Goal: Task Accomplishment & Management: Manage account settings

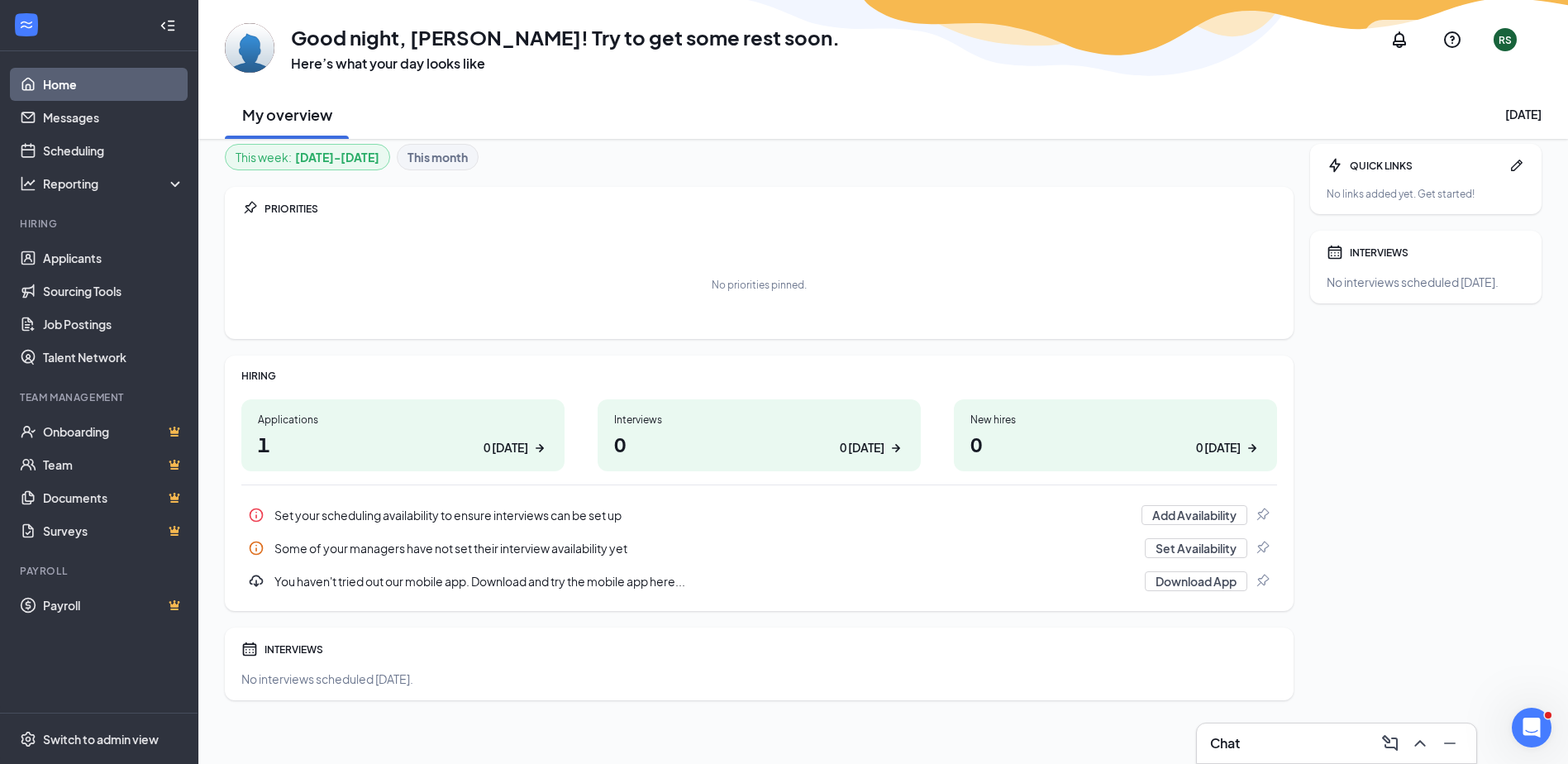
scroll to position [11, 0]
click at [510, 448] on div "0 today" at bounding box center [506, 445] width 45 height 17
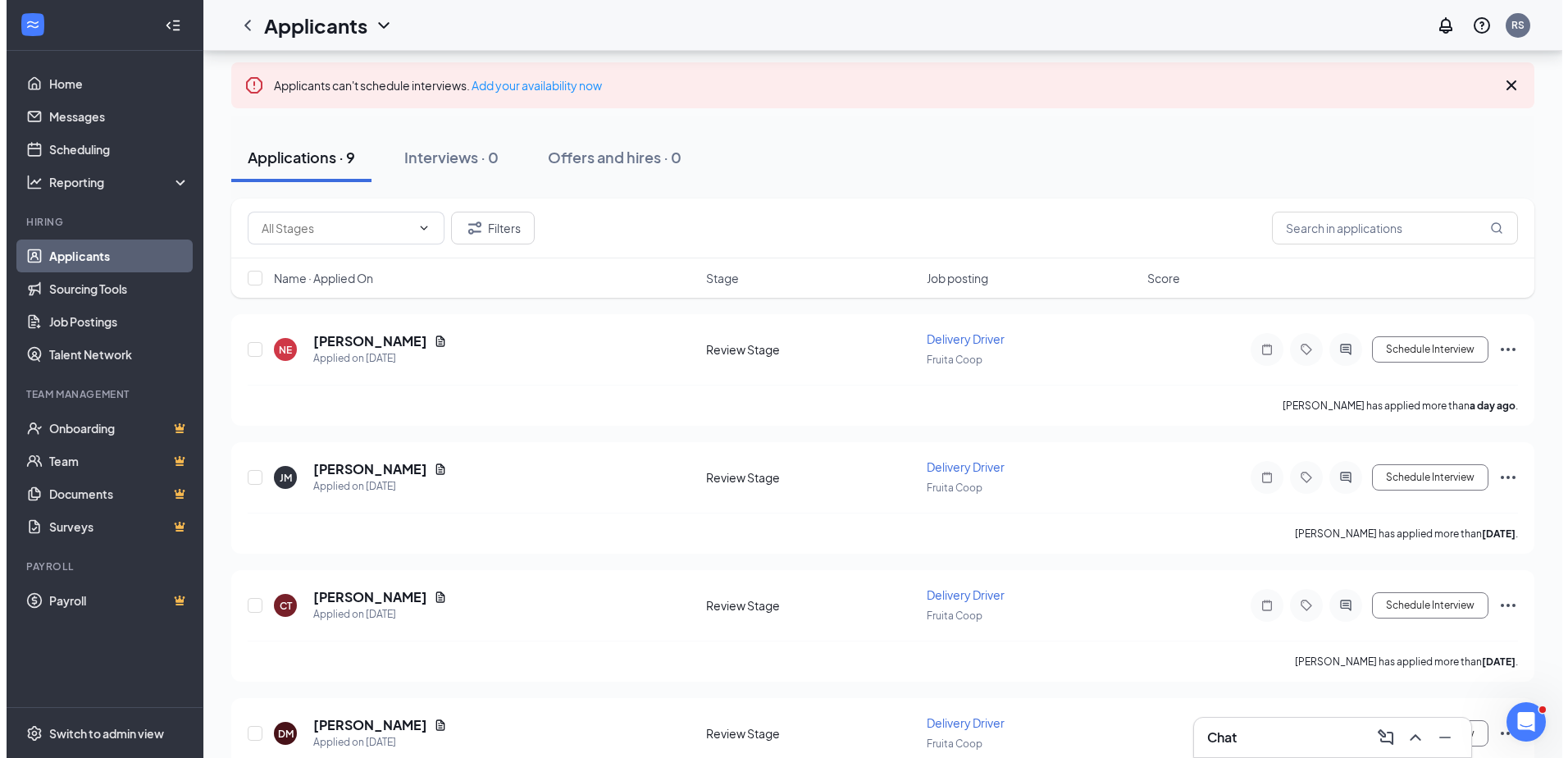
scroll to position [164, 0]
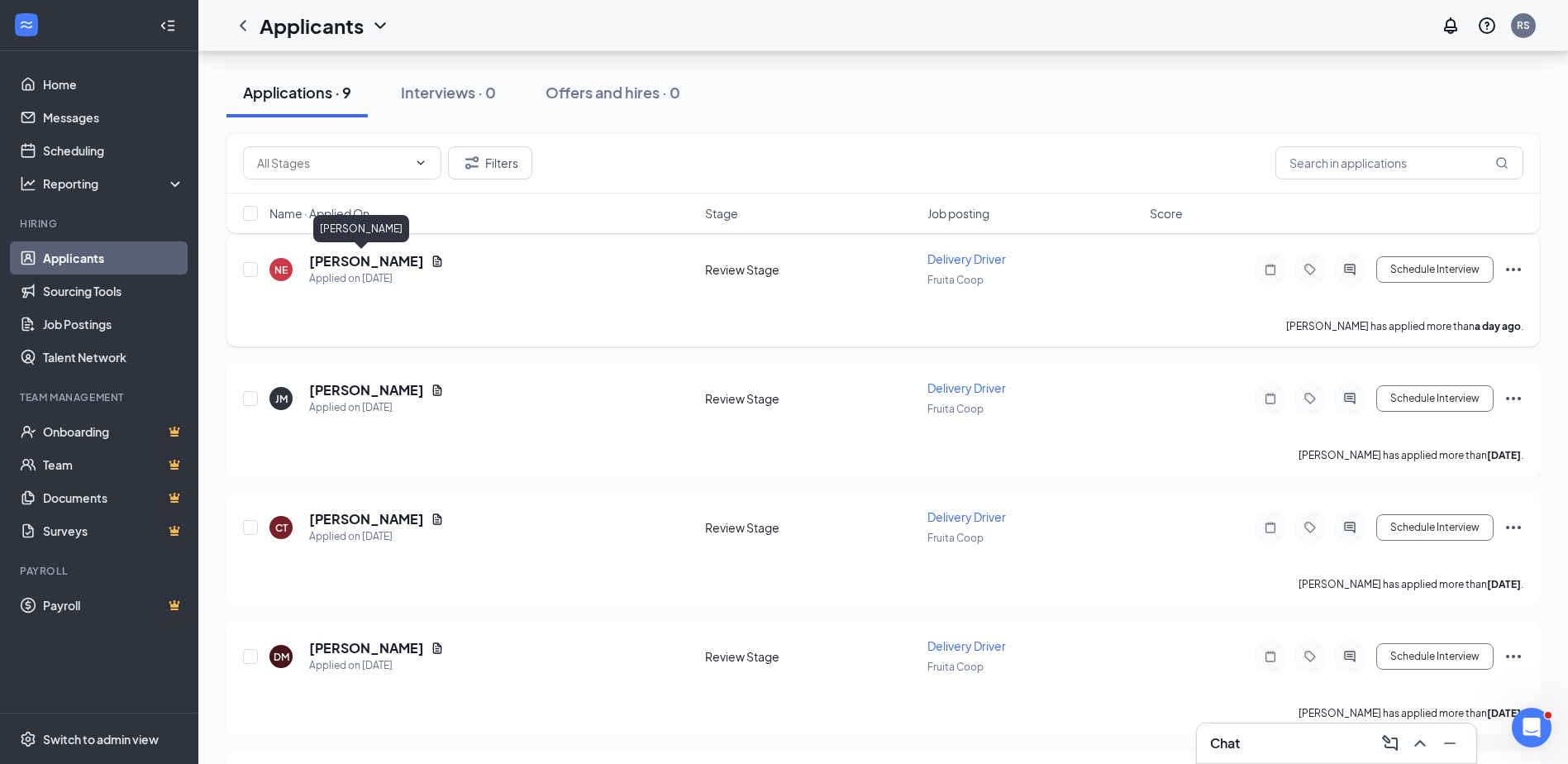
click at [348, 259] on h5 "[PERSON_NAME]" at bounding box center [367, 261] width 115 height 18
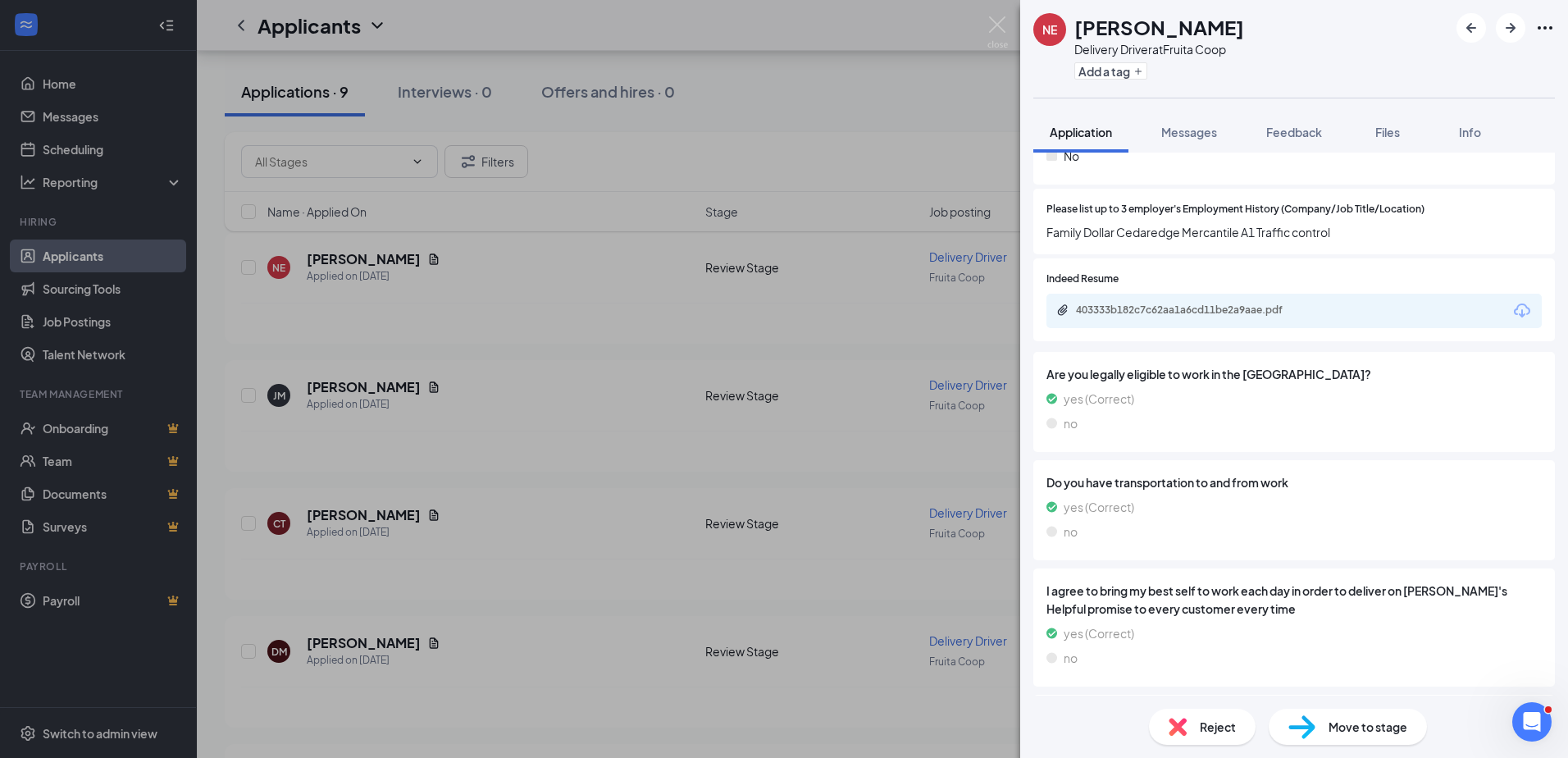
scroll to position [656, 0]
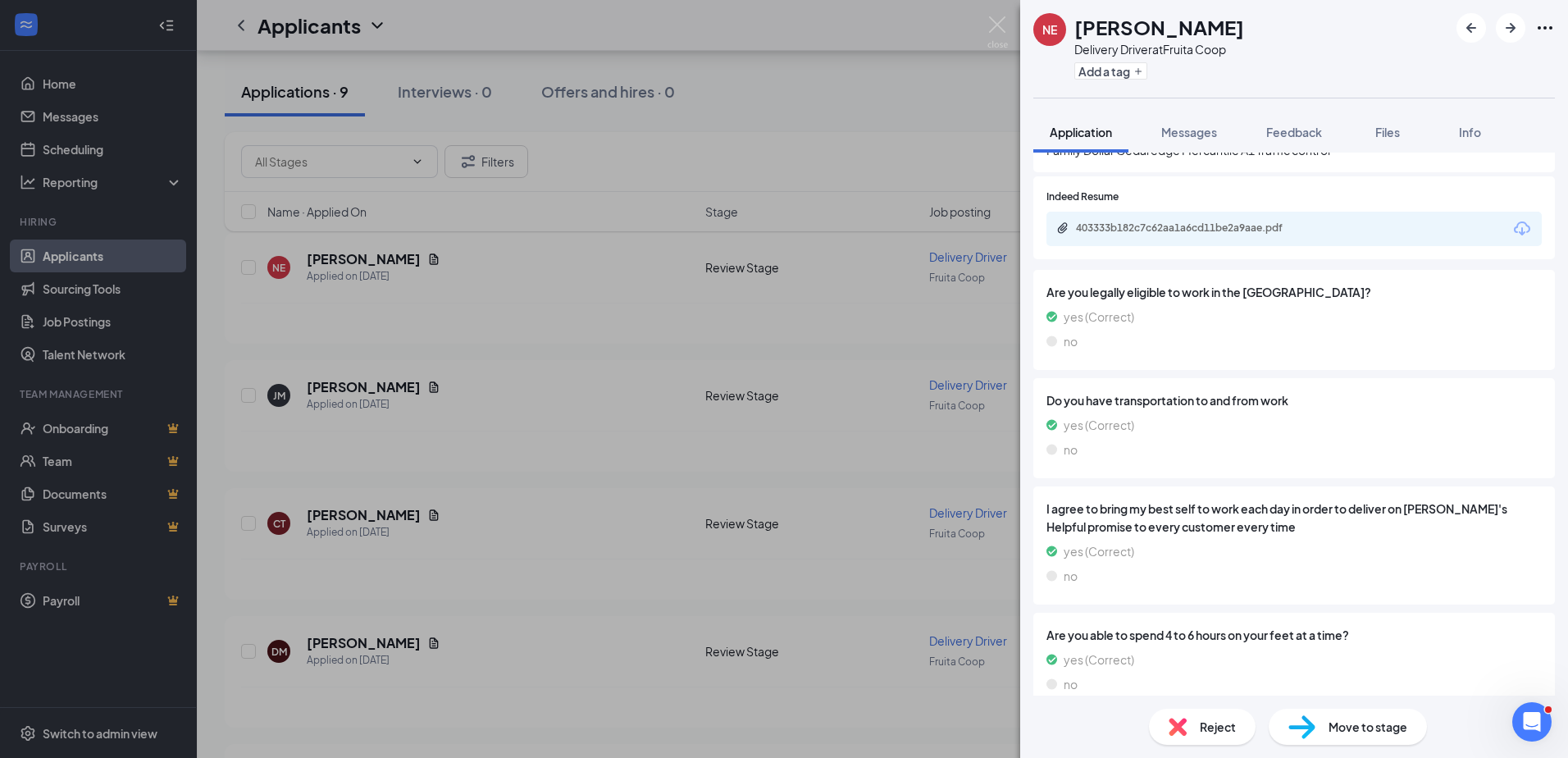
click at [360, 391] on div "NE [PERSON_NAME] Delivery Driver at Fruita Coop Add a tag Application Messages …" at bounding box center [784, 379] width 1568 height 758
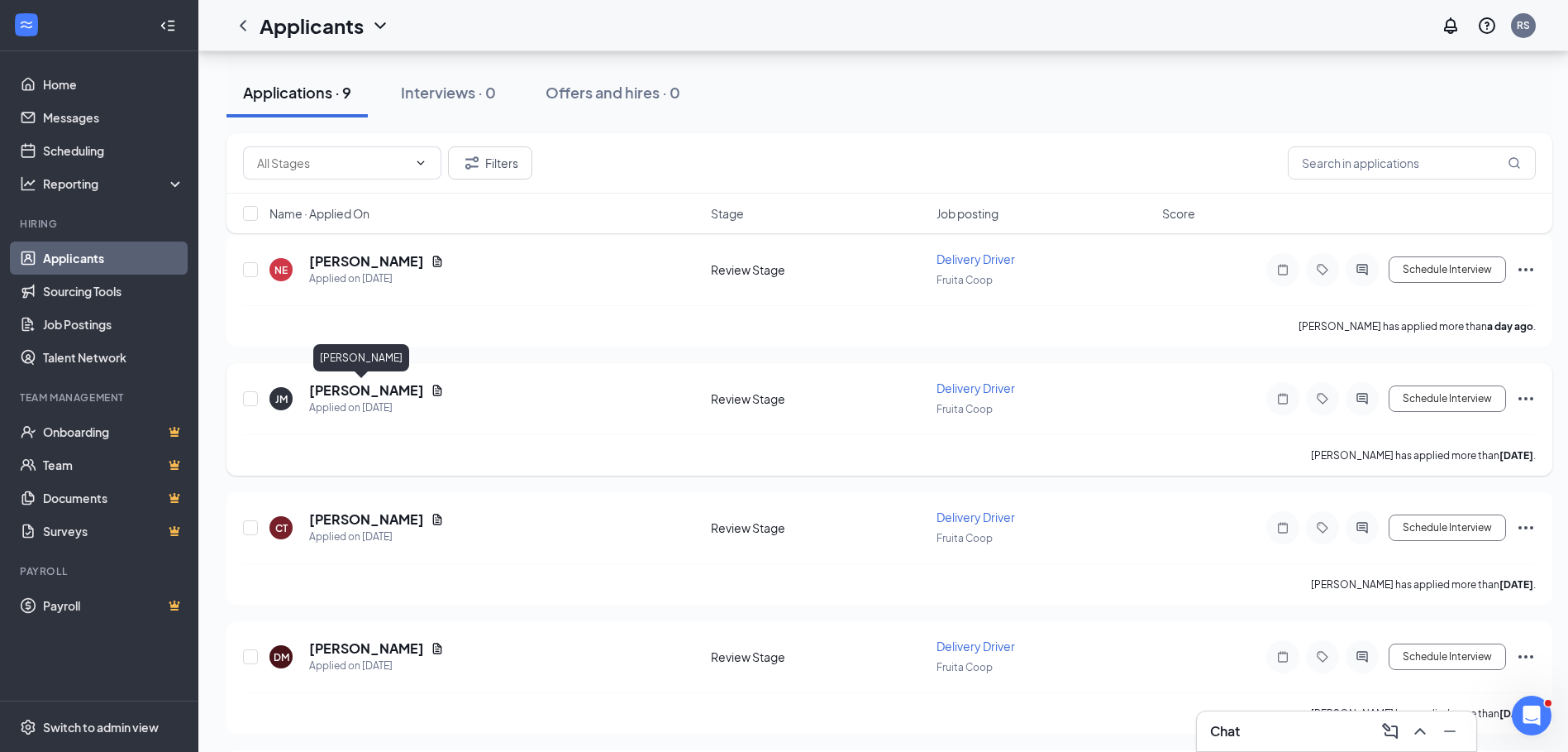
click at [323, 391] on h5 "[PERSON_NAME]" at bounding box center [367, 390] width 115 height 18
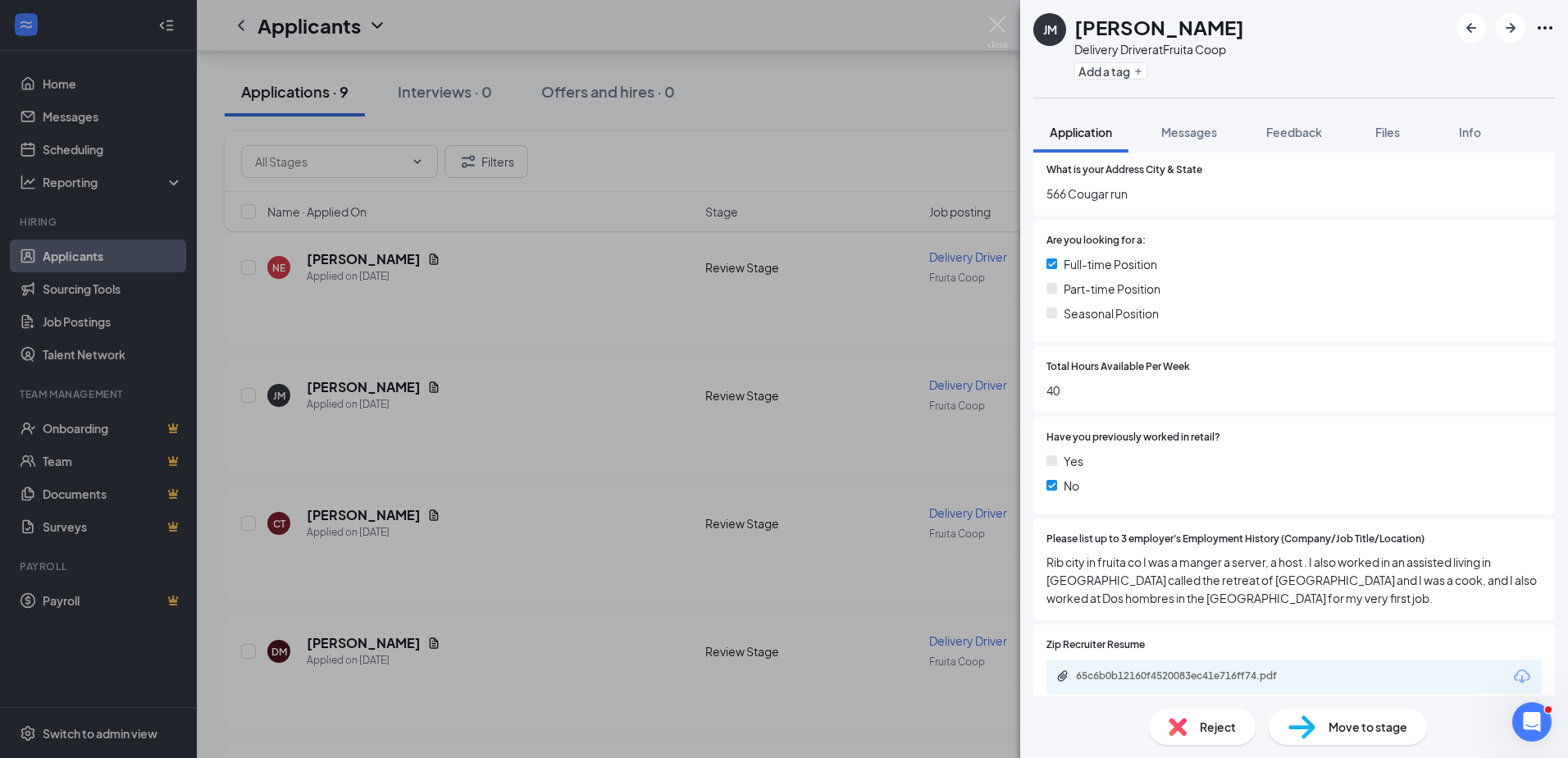
scroll to position [246, 0]
click at [348, 517] on div "[PERSON_NAME] [PERSON_NAME] Delivery Driver at Fruita Coop Add a tag Applicatio…" at bounding box center [784, 379] width 1568 height 758
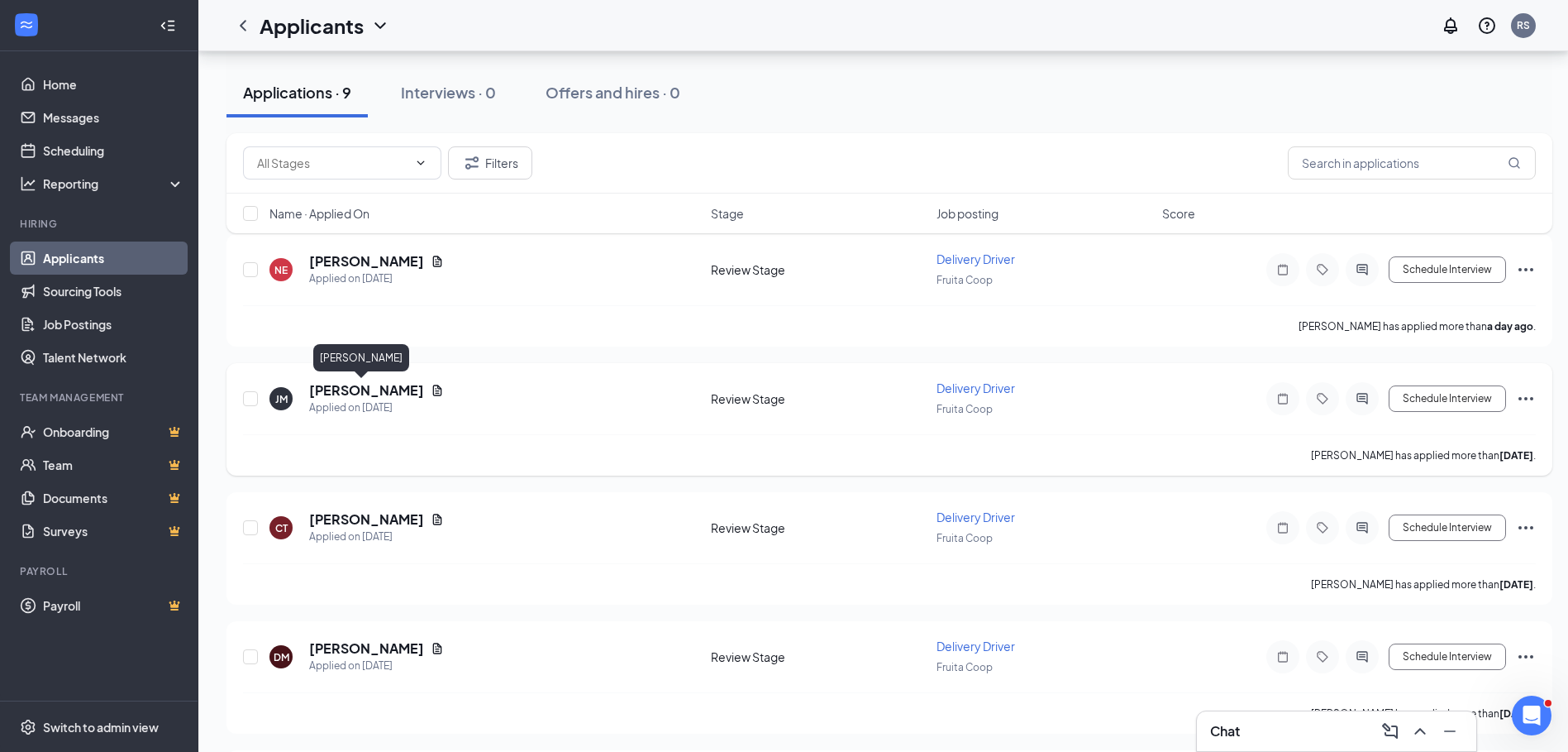
click at [357, 396] on h5 "[PERSON_NAME]" at bounding box center [367, 390] width 115 height 18
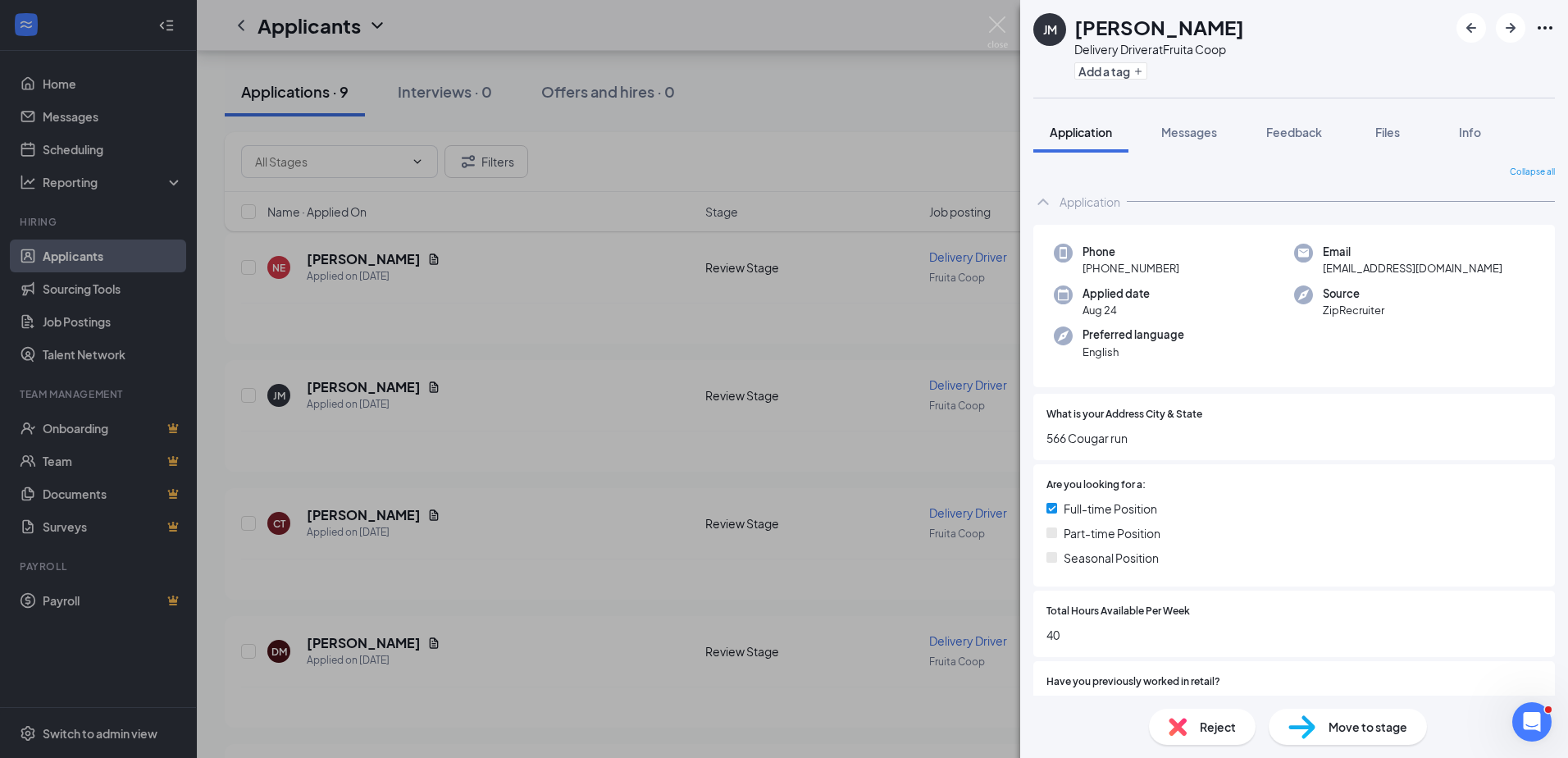
click at [642, 419] on div "[PERSON_NAME] [PERSON_NAME] Delivery Driver at Fruita Coop Add a tag Applicatio…" at bounding box center [784, 379] width 1568 height 758
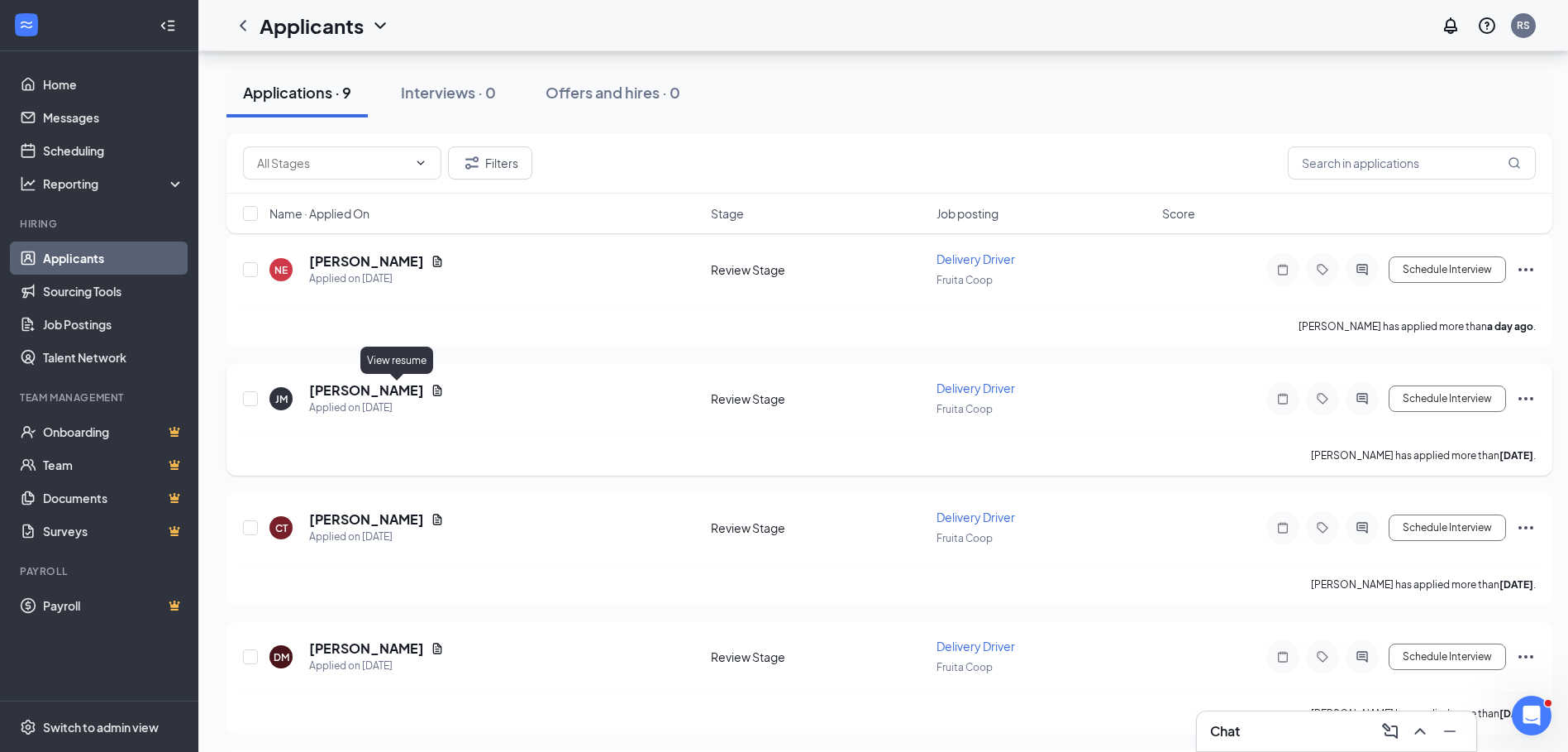
click at [433, 390] on icon "Document" at bounding box center [437, 389] width 9 height 11
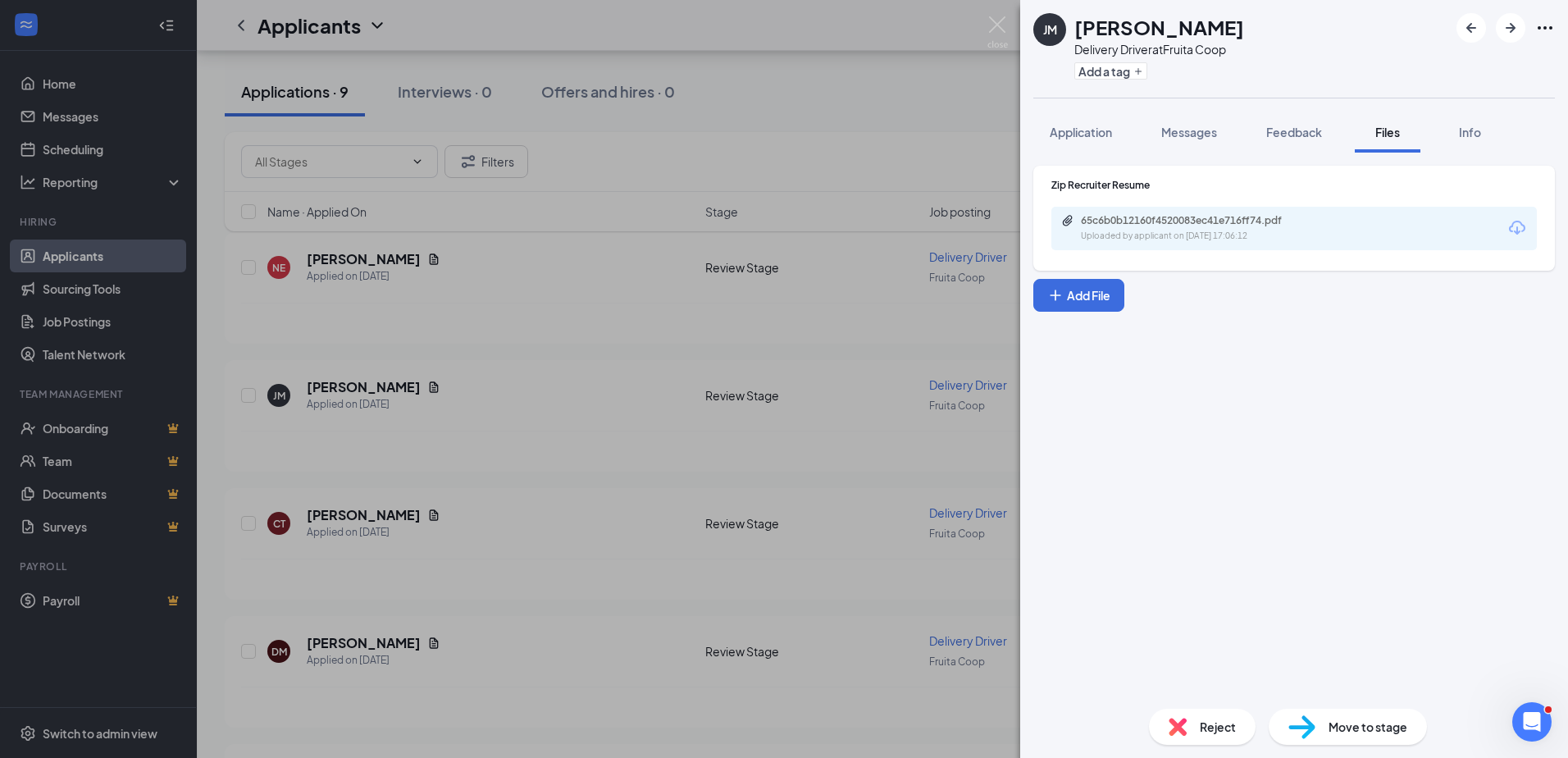
click at [1215, 242] on div "65c6b0b12160f4520083ec41e716ff74.pdf Uploaded by applicant on [DATE] 17:06:12" at bounding box center [1293, 228] width 486 height 44
click at [1215, 226] on div "65c6b0b12160f4520083ec41e716ff74.pdf" at bounding box center [1195, 220] width 229 height 13
click at [386, 517] on div "[PERSON_NAME] [PERSON_NAME] Delivery Driver at Fruita Coop Add a tag Applicatio…" at bounding box center [784, 379] width 1568 height 758
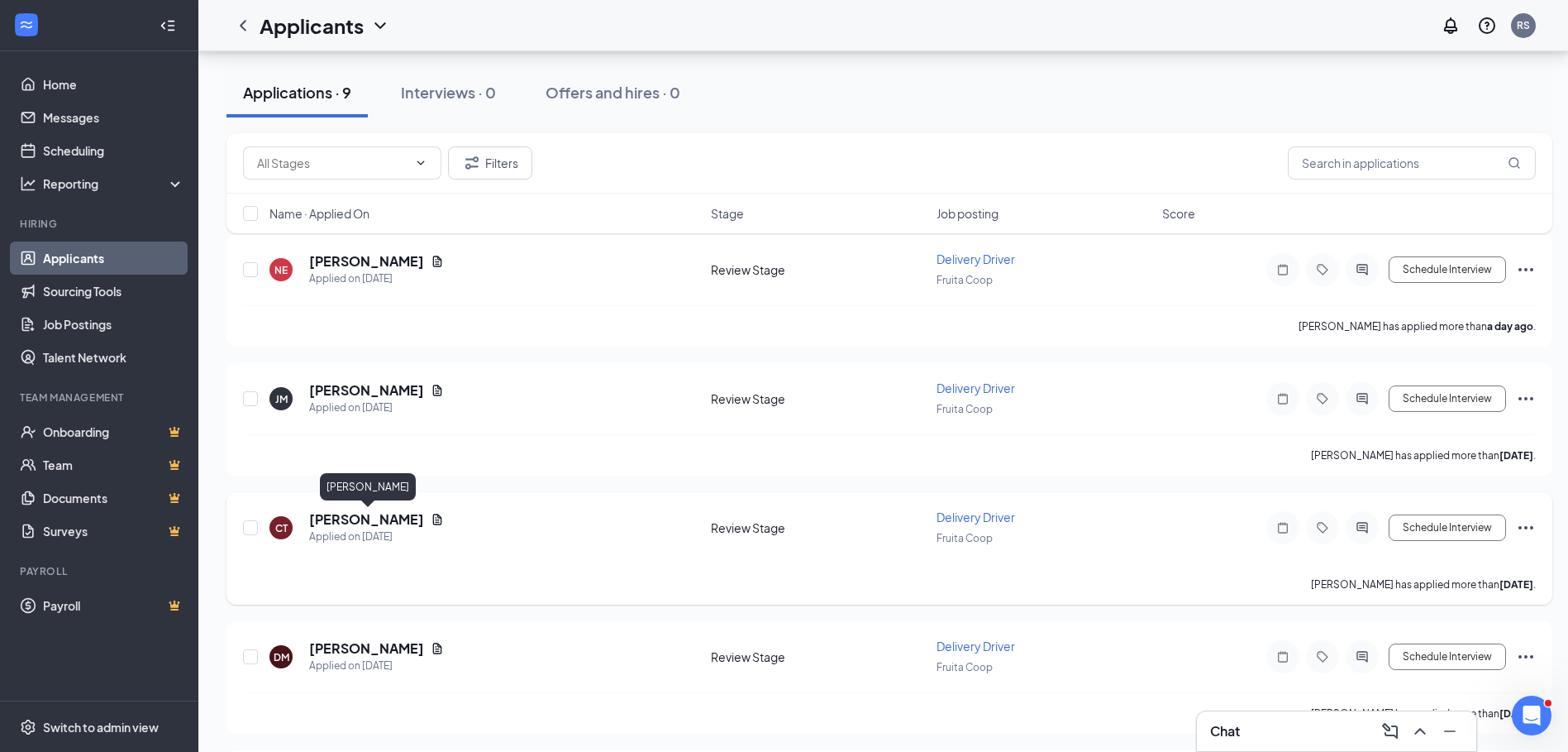
click at [424, 525] on h5 "[PERSON_NAME]" at bounding box center [367, 519] width 115 height 18
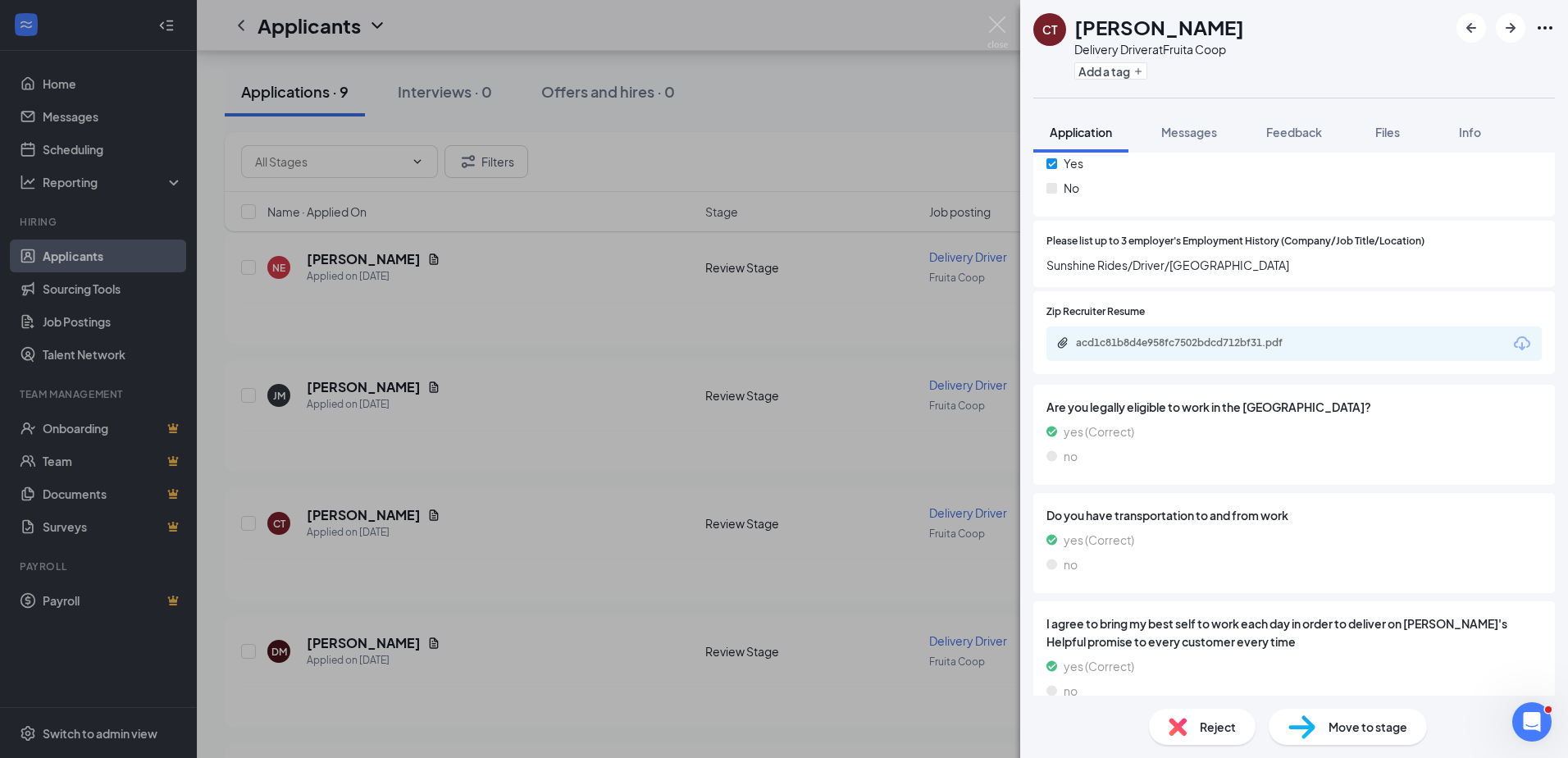
scroll to position [641, 0]
click at [1259, 341] on div "acd1c81b8d4e958fc7502bdcd712bf31.pdf" at bounding box center [1190, 345] width 229 height 13
click at [562, 616] on div "CT [PERSON_NAME] Delivery Driver at Fruita Coop Add a tag Application Messages …" at bounding box center [784, 379] width 1568 height 758
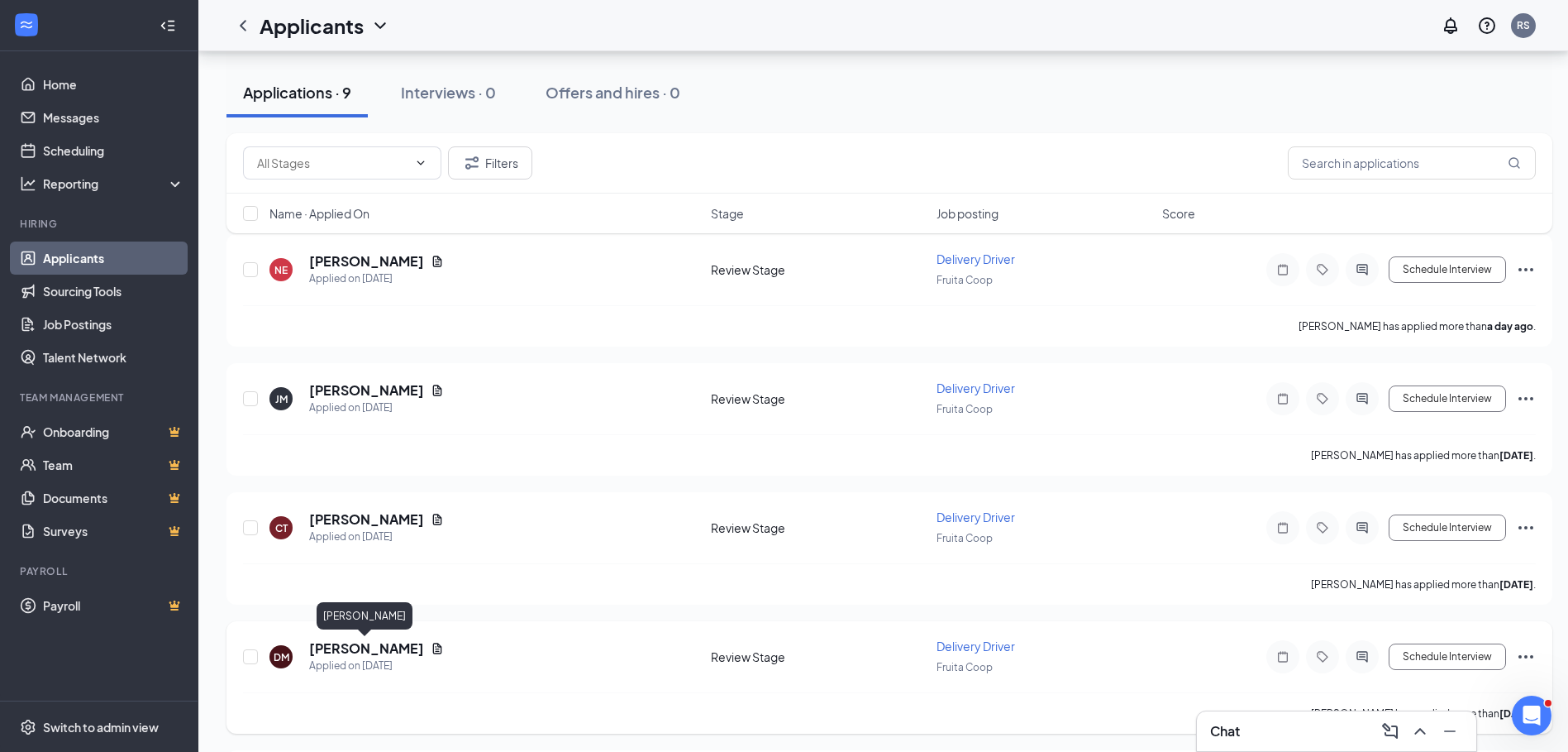
click at [382, 648] on h5 "[PERSON_NAME]" at bounding box center [367, 648] width 115 height 18
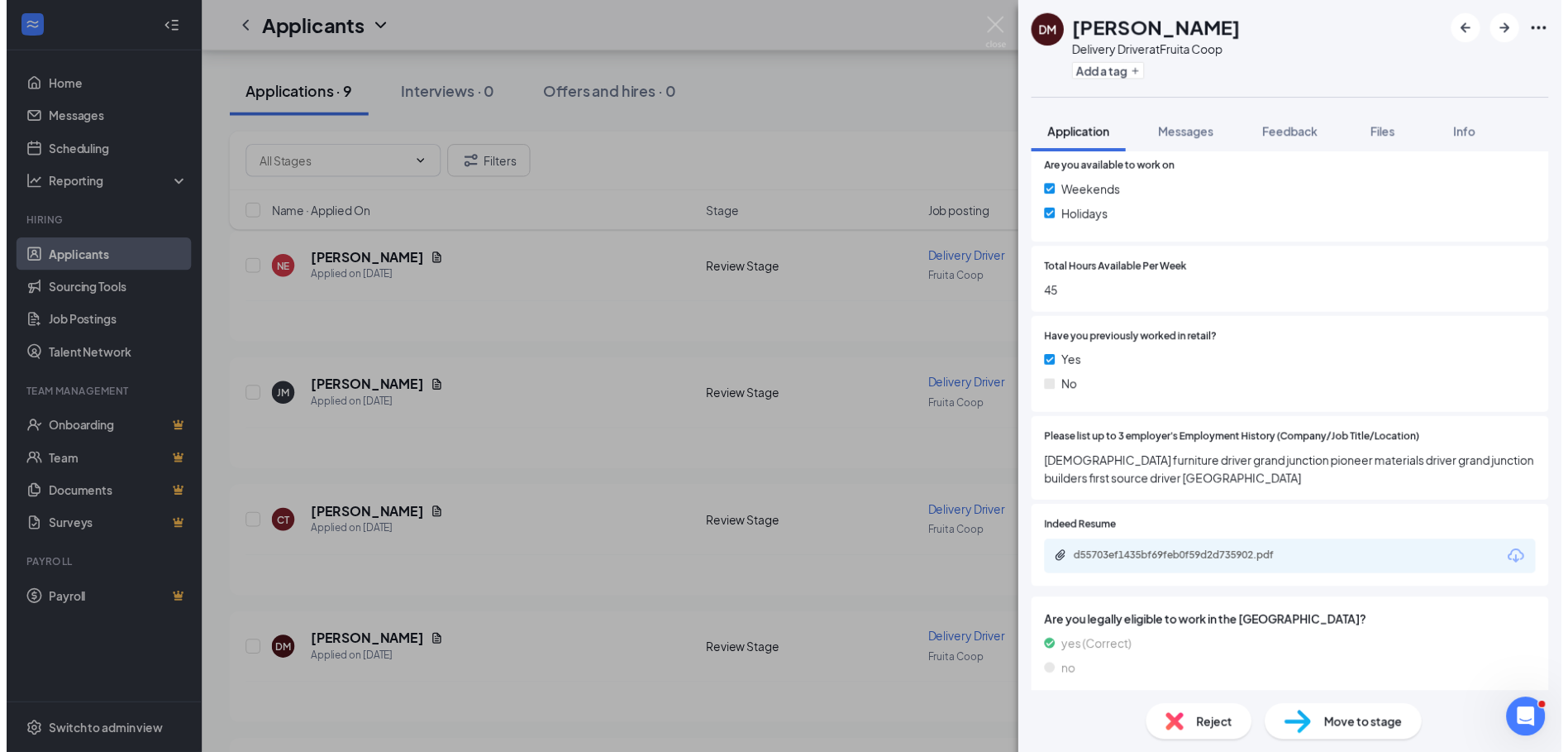
scroll to position [496, 0]
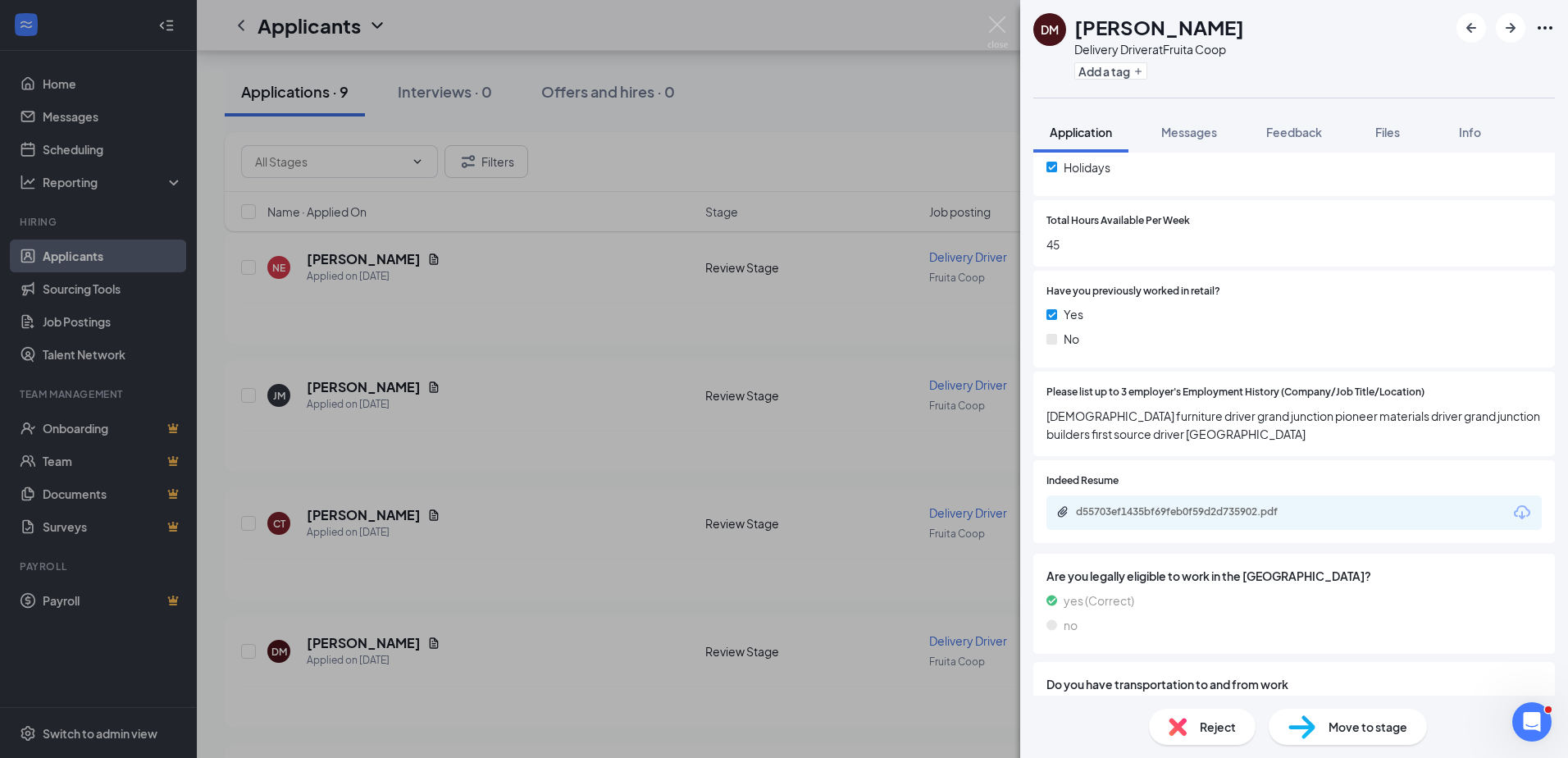
click at [534, 629] on div "DM [PERSON_NAME] Delivery Driver at Fruita Coop Add a tag Application Messages …" at bounding box center [784, 379] width 1568 height 758
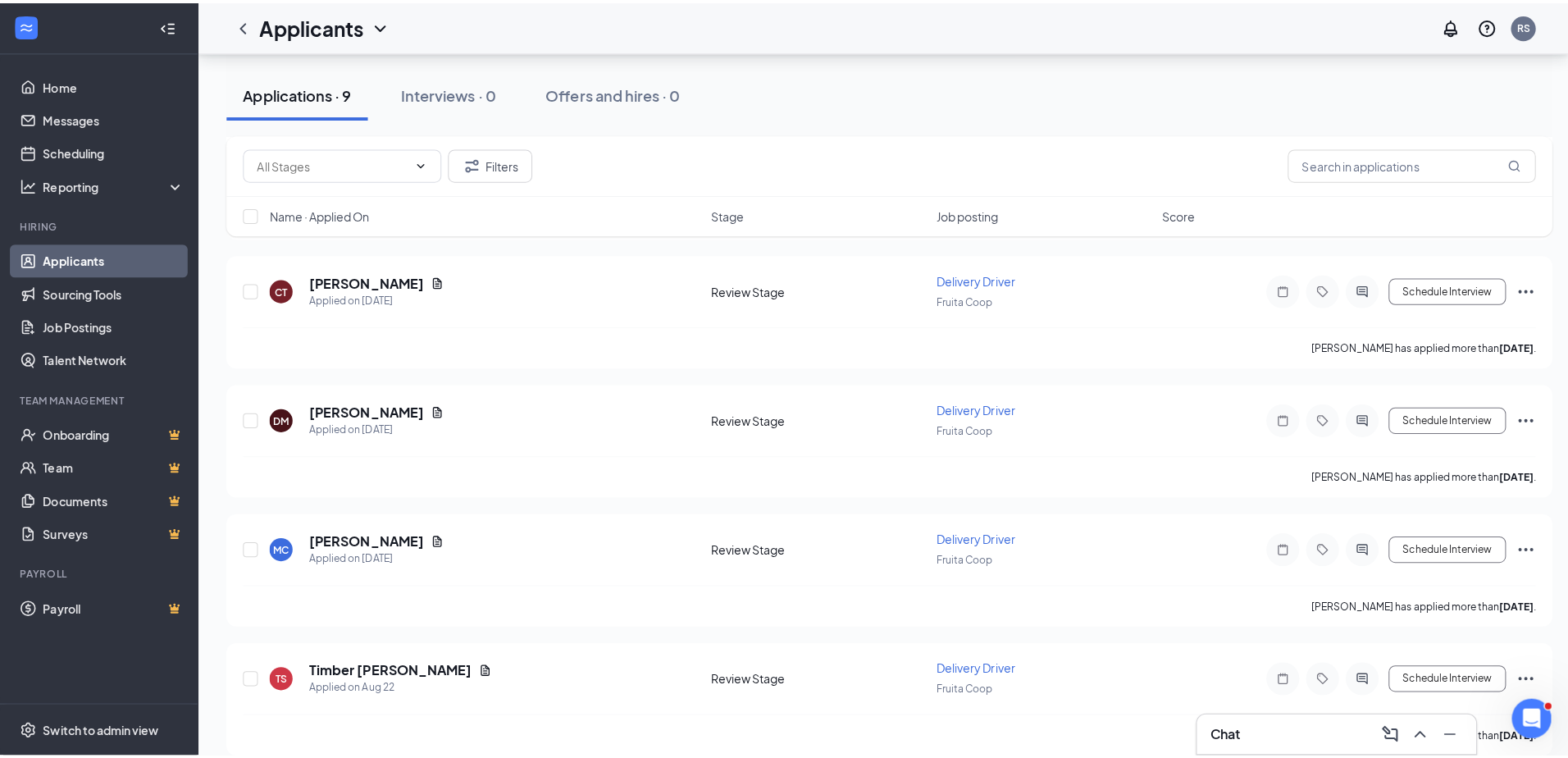
scroll to position [410, 0]
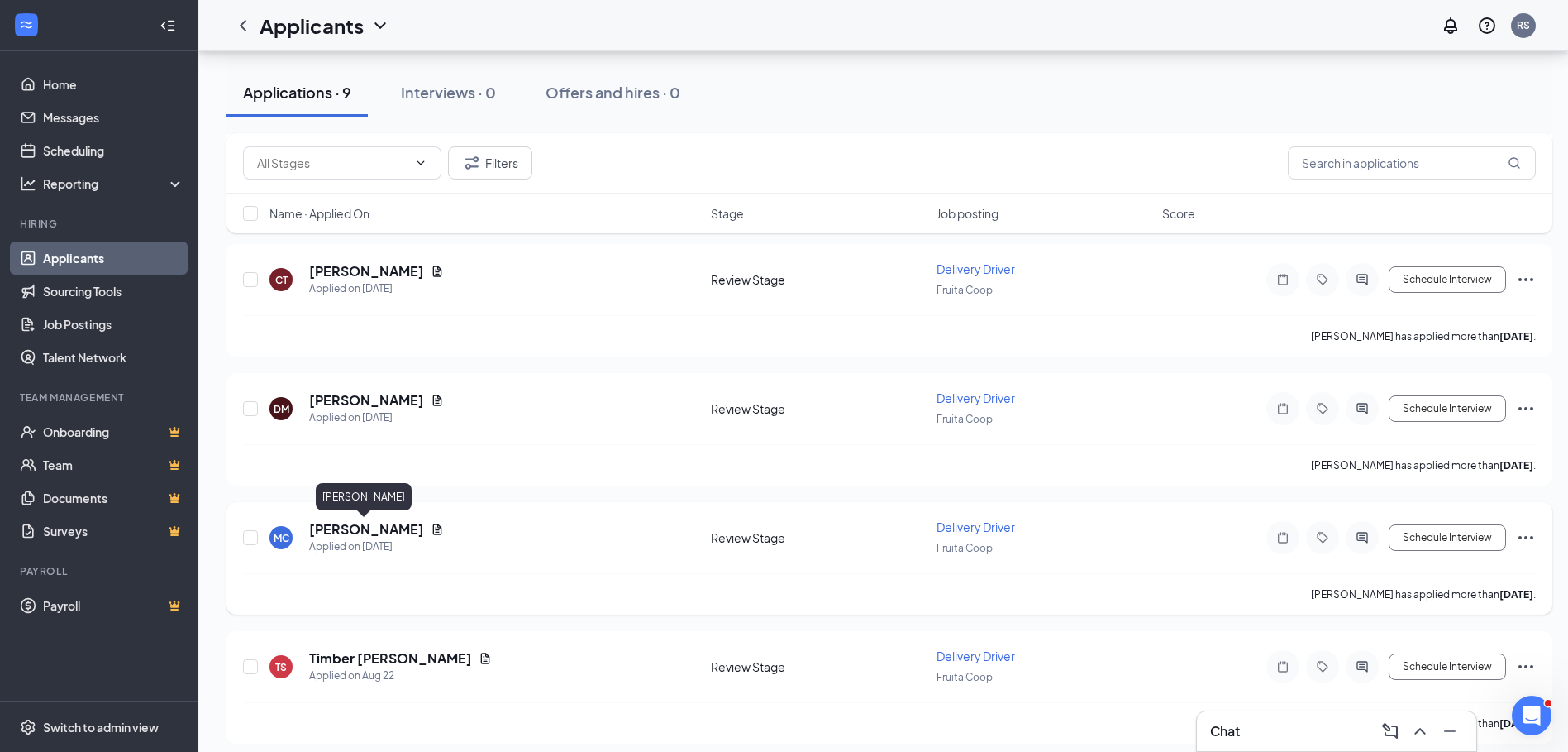
click at [323, 533] on h5 "[PERSON_NAME]" at bounding box center [367, 529] width 115 height 18
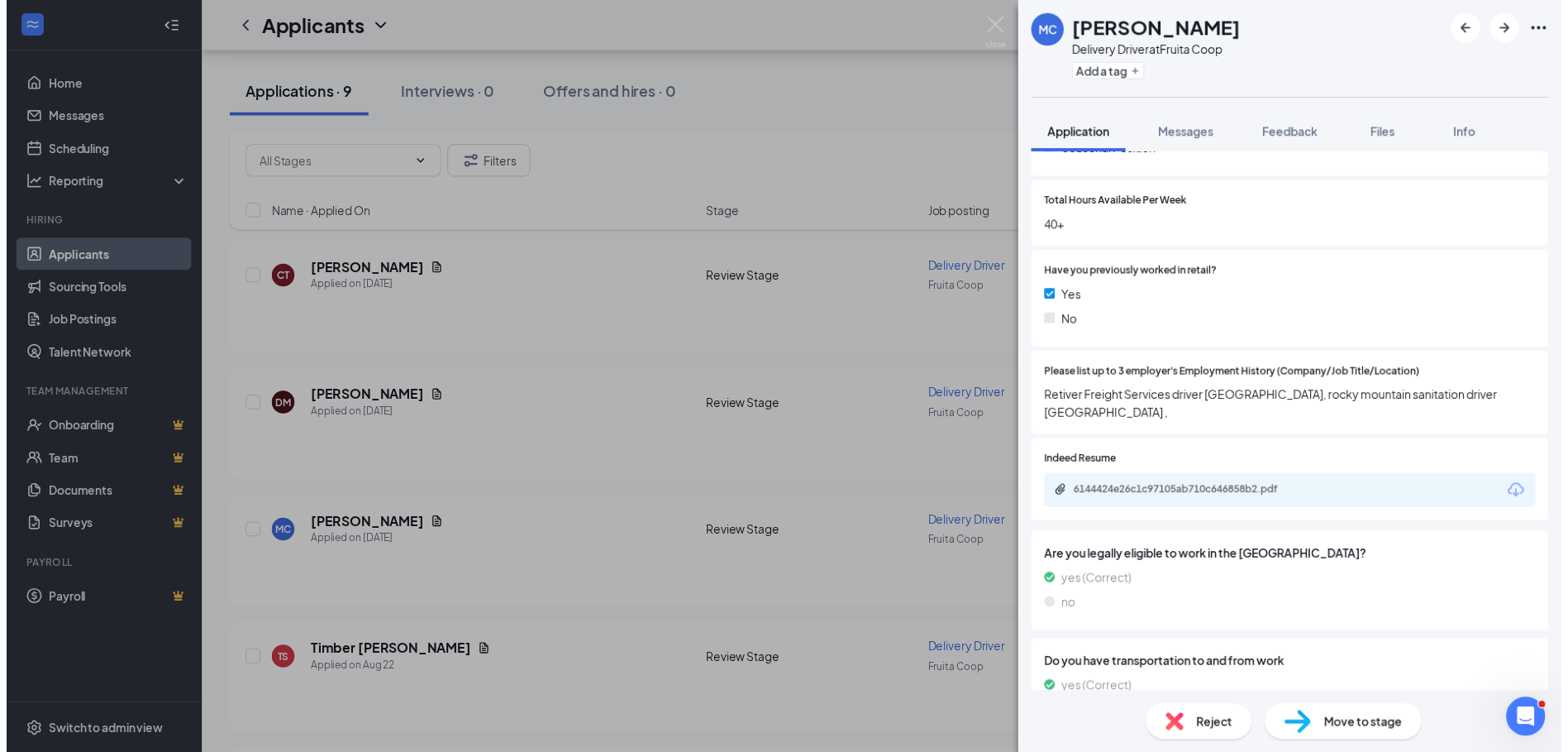
scroll to position [413, 0]
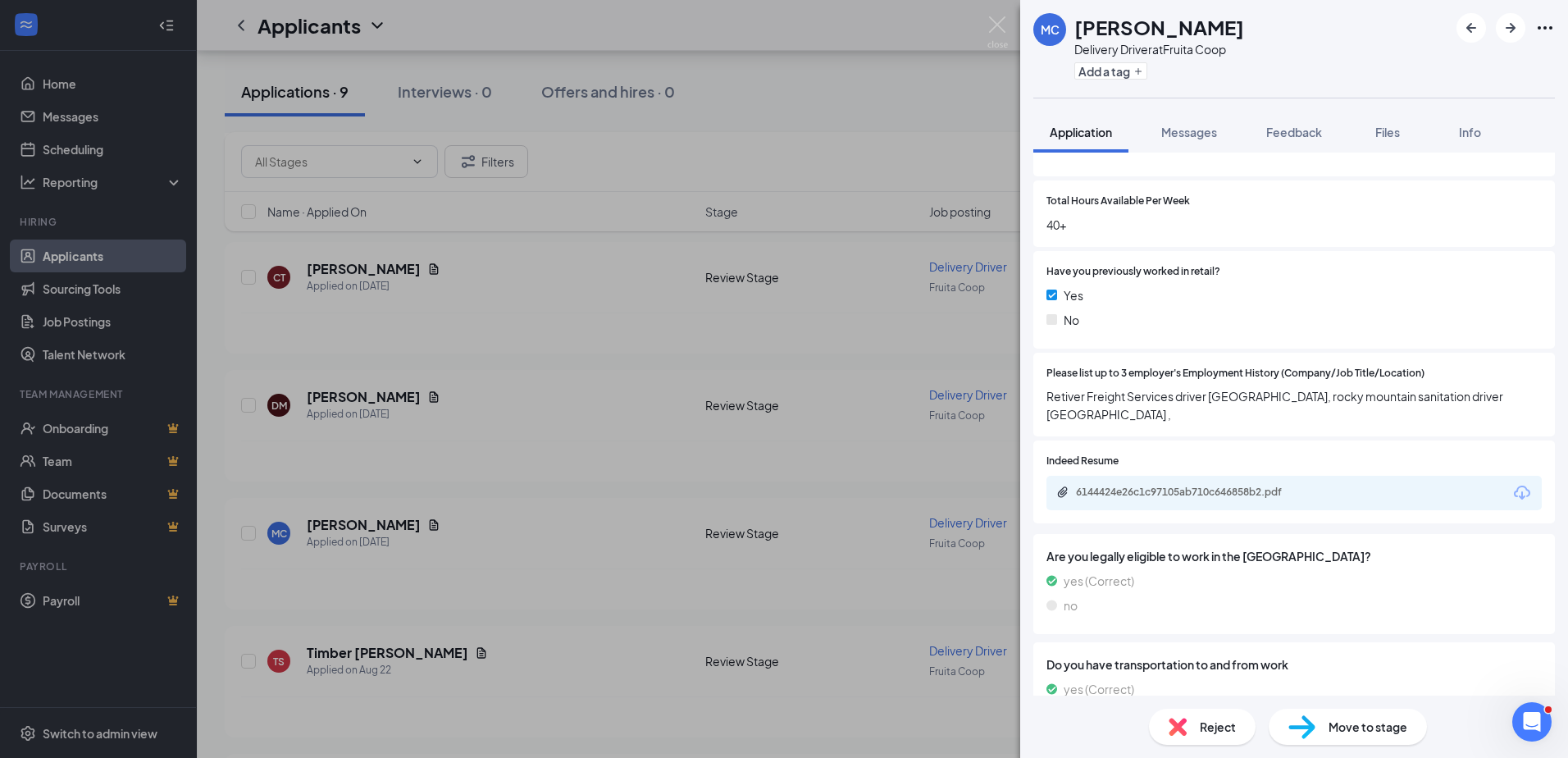
click at [531, 615] on div "MC [PERSON_NAME] Delivery Driver at Fruita Coop Add a tag Application Messages …" at bounding box center [784, 379] width 1568 height 758
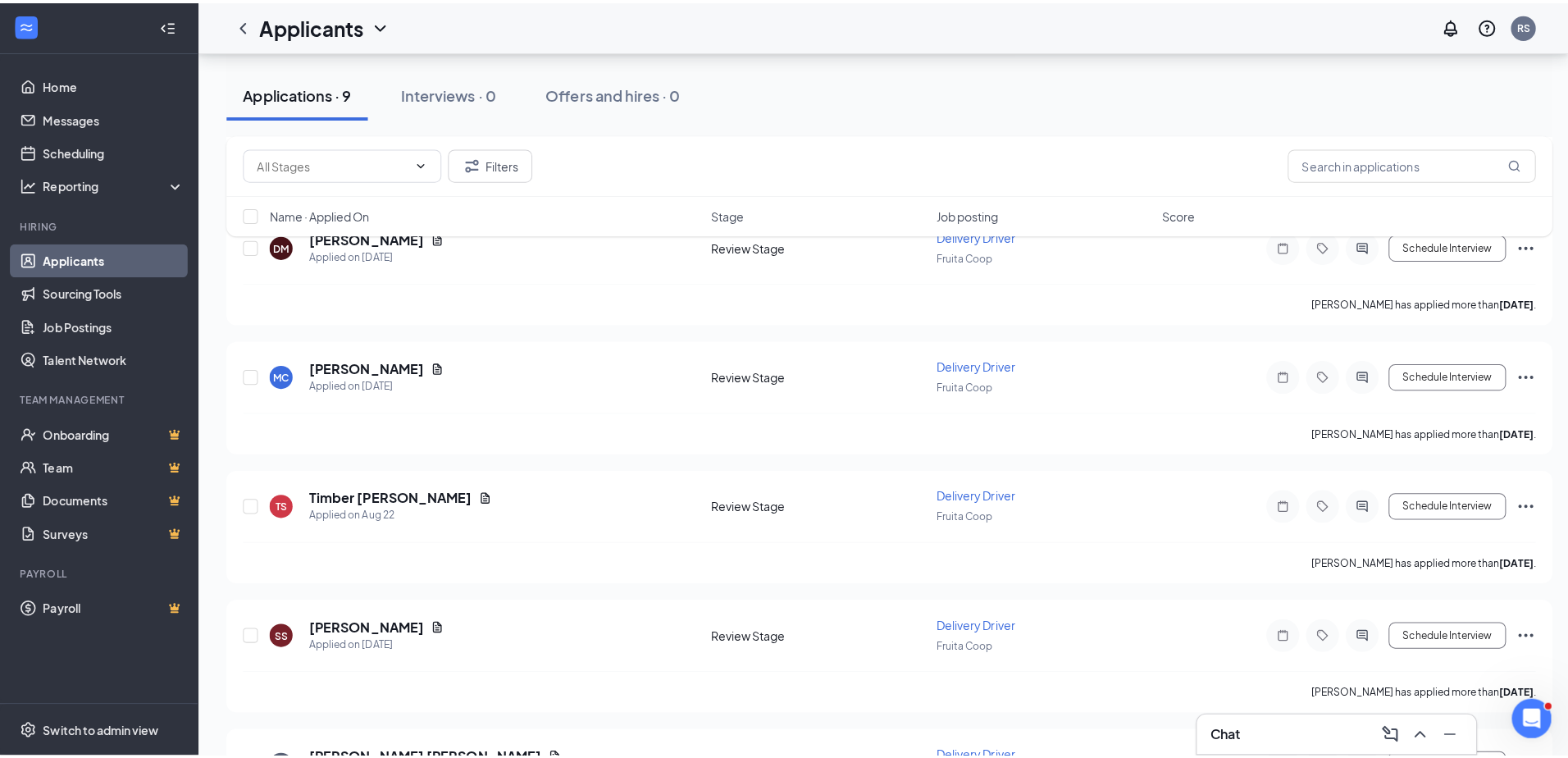
scroll to position [574, 0]
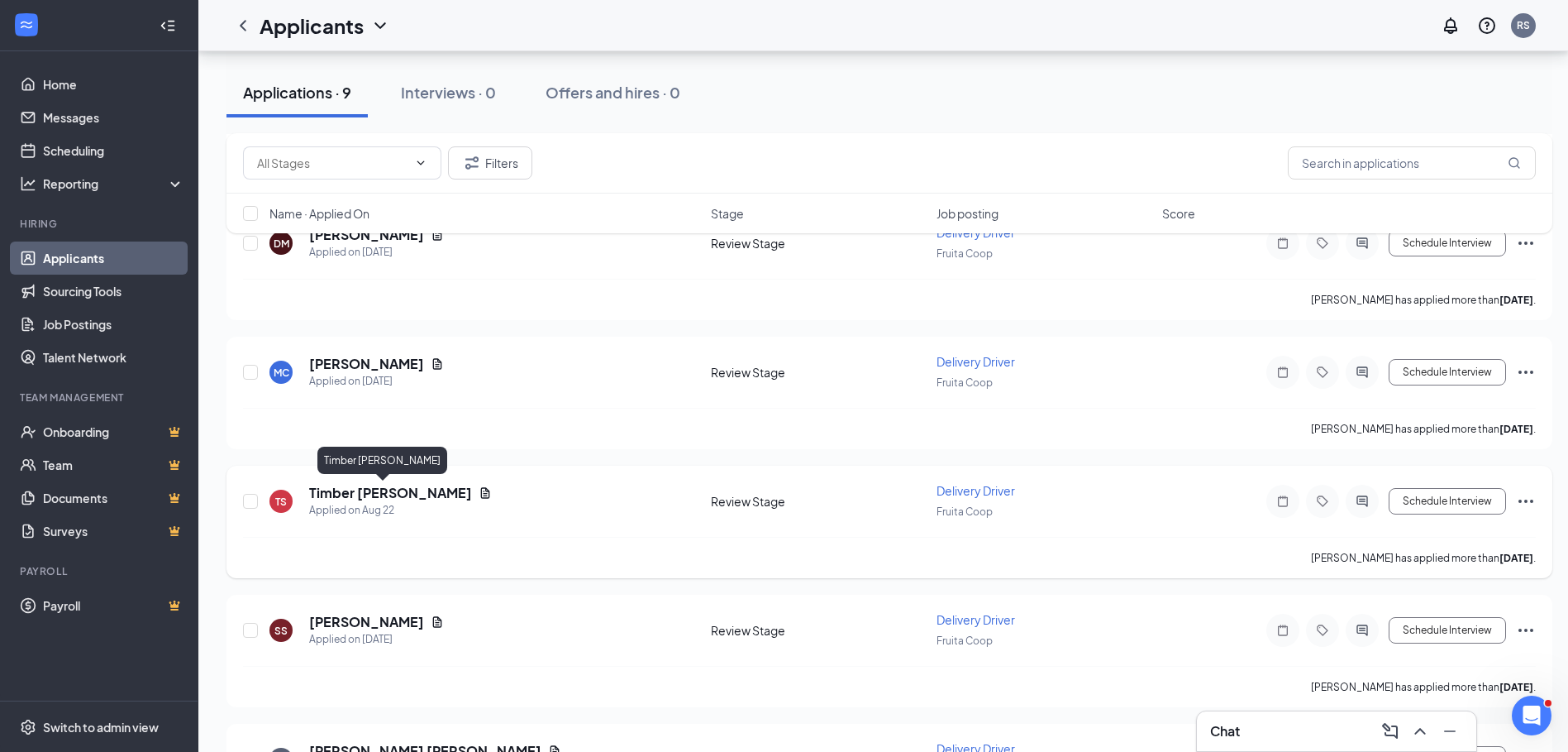
click at [382, 494] on h5 "Timber [PERSON_NAME]" at bounding box center [391, 493] width 163 height 18
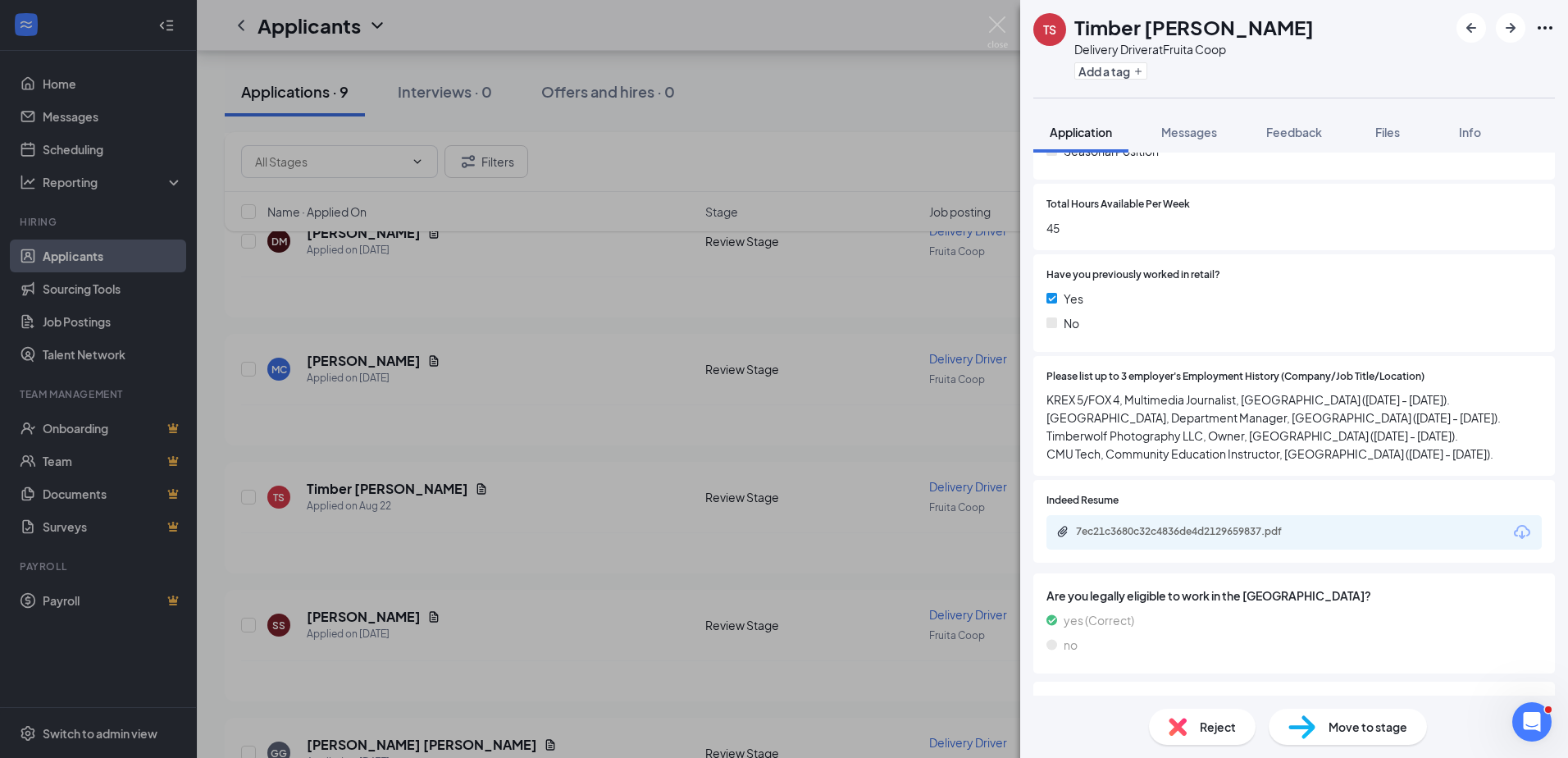
scroll to position [410, 0]
click at [1184, 532] on div "7ec21c3680c32c4836de4d2129659837.pdf" at bounding box center [1190, 528] width 229 height 13
click at [572, 642] on div "TS Timber [PERSON_NAME] Delivery Driver at Fruita Coop Add a tag Application Me…" at bounding box center [784, 379] width 1568 height 758
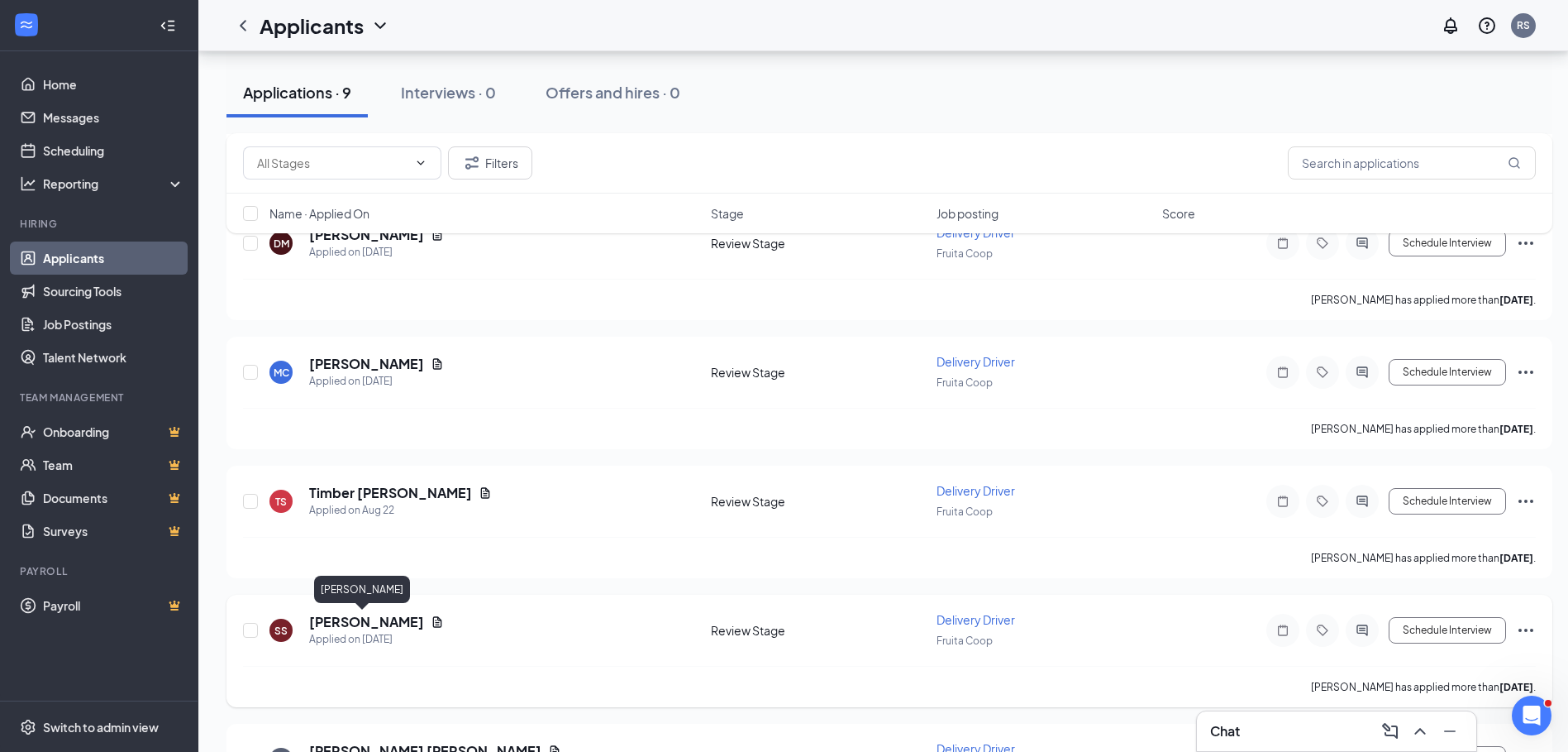
click at [365, 629] on h5 "[PERSON_NAME]" at bounding box center [367, 622] width 115 height 18
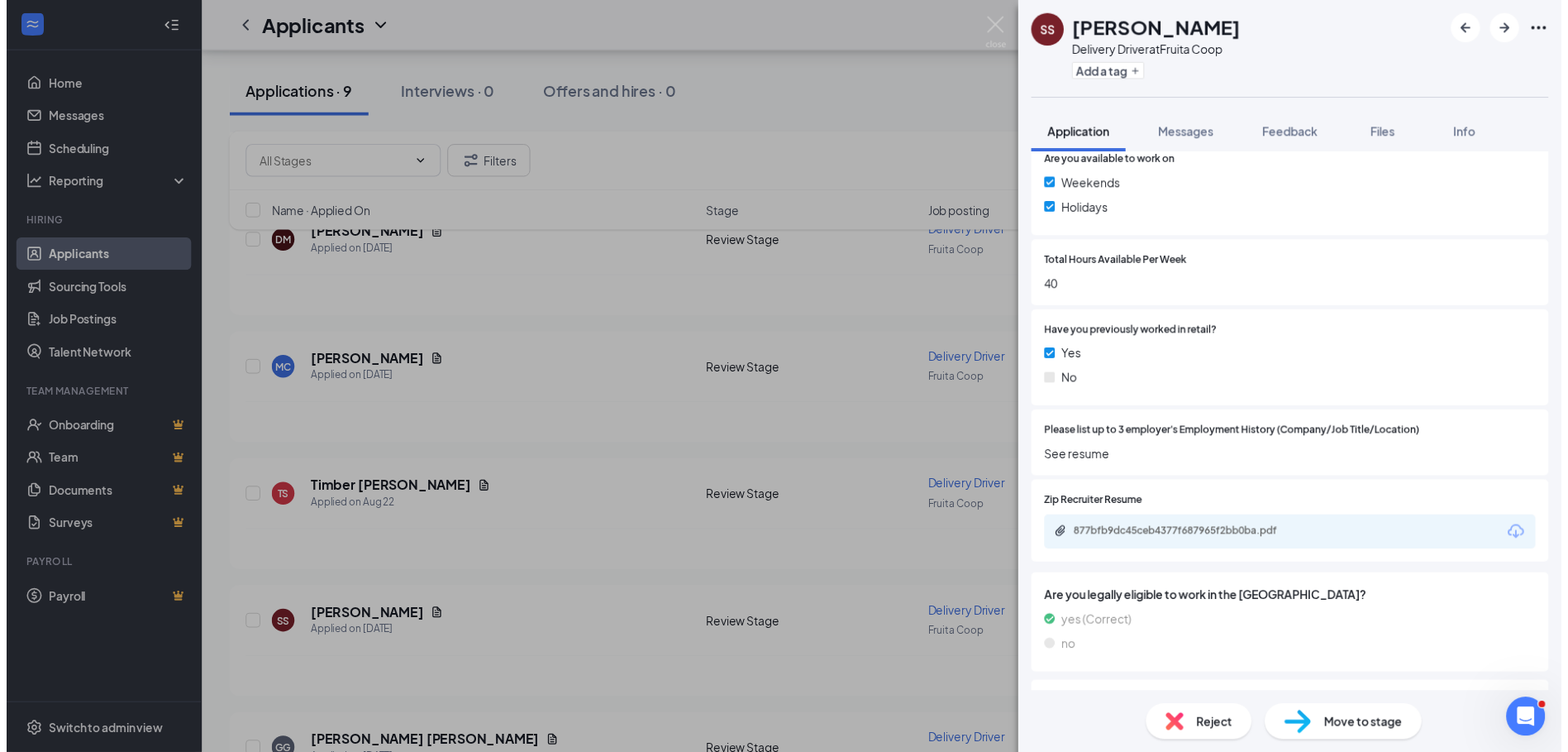
scroll to position [496, 0]
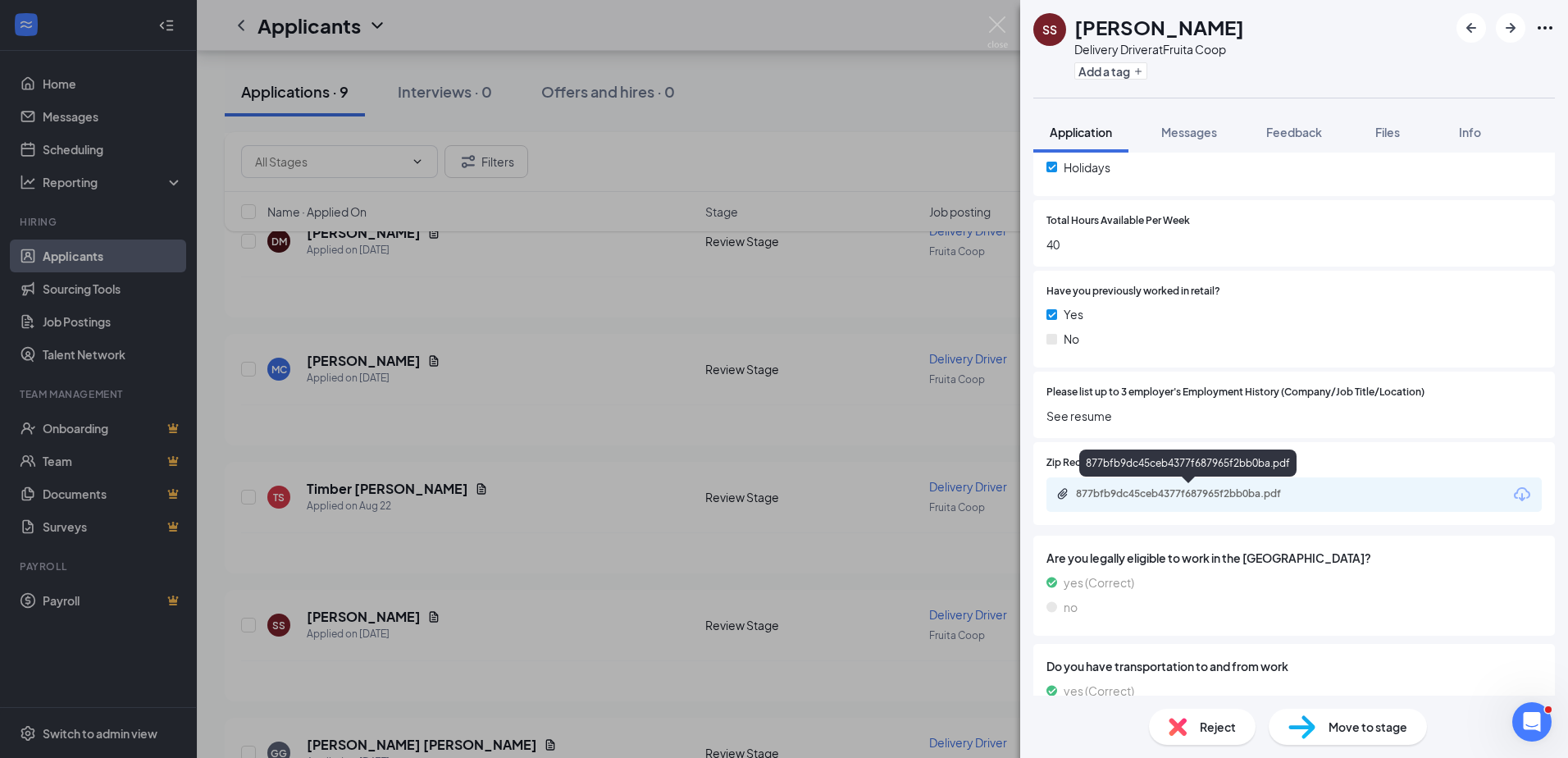
click at [1209, 497] on div "877bfb9dc45ceb4377f687965f2bb0ba.pdf" at bounding box center [1190, 493] width 229 height 13
click at [660, 511] on div "SS [PERSON_NAME] Delivery Driver at Fruita Coop Add a tag Application Messages …" at bounding box center [784, 379] width 1568 height 758
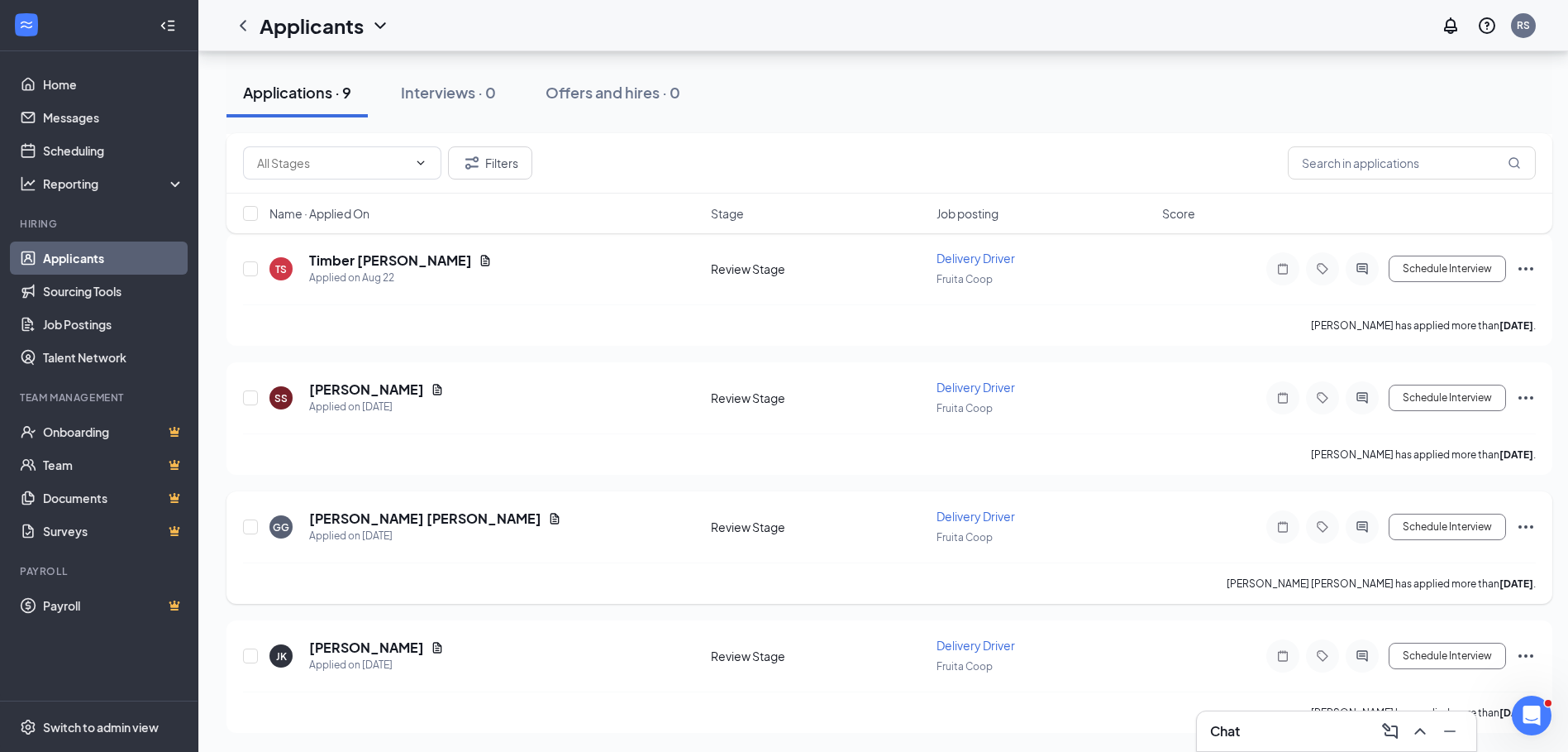
scroll to position [812, 0]
click at [370, 523] on h5 "[PERSON_NAME] [PERSON_NAME]" at bounding box center [425, 517] width 232 height 18
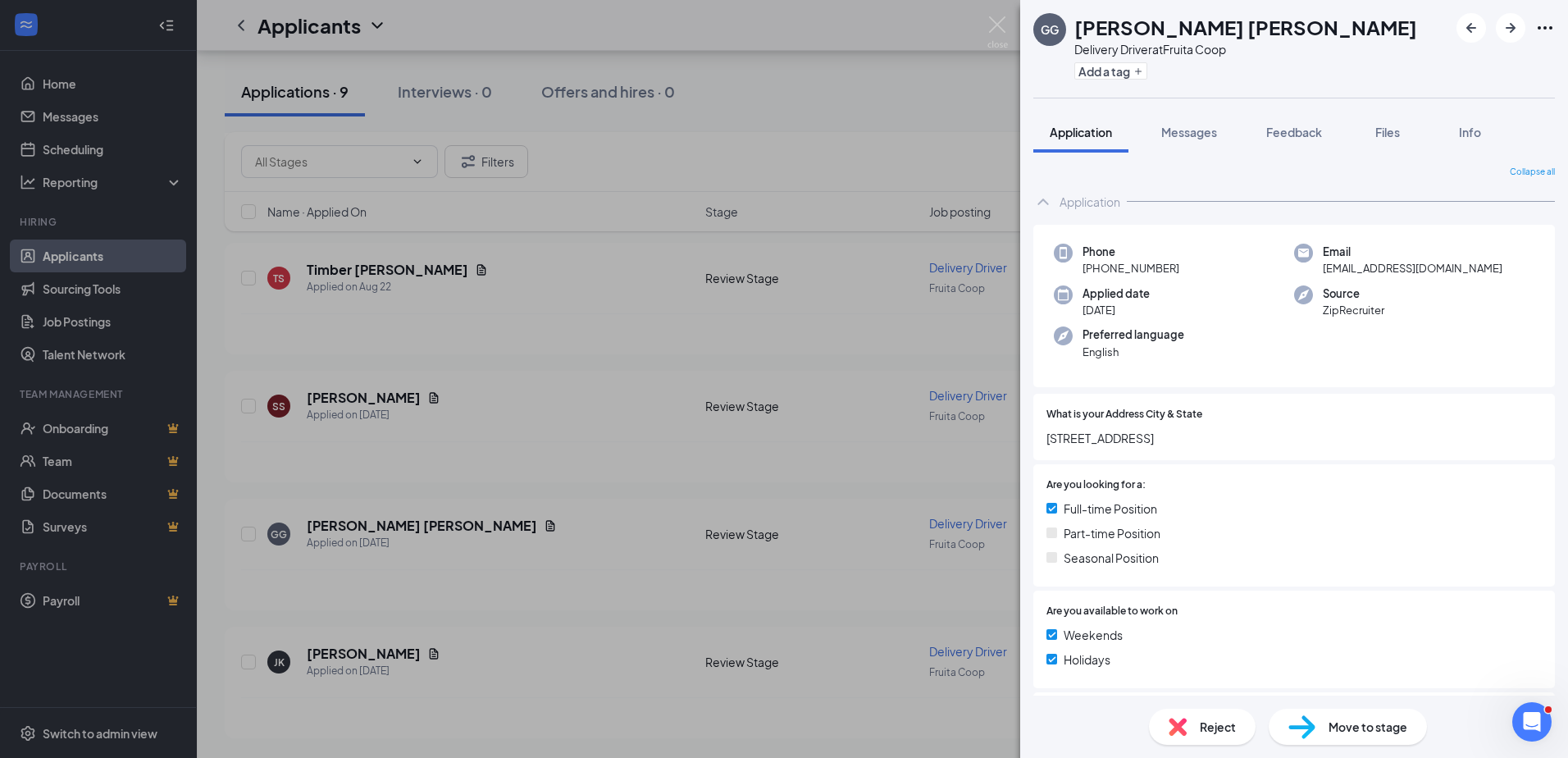
scroll to position [19, 0]
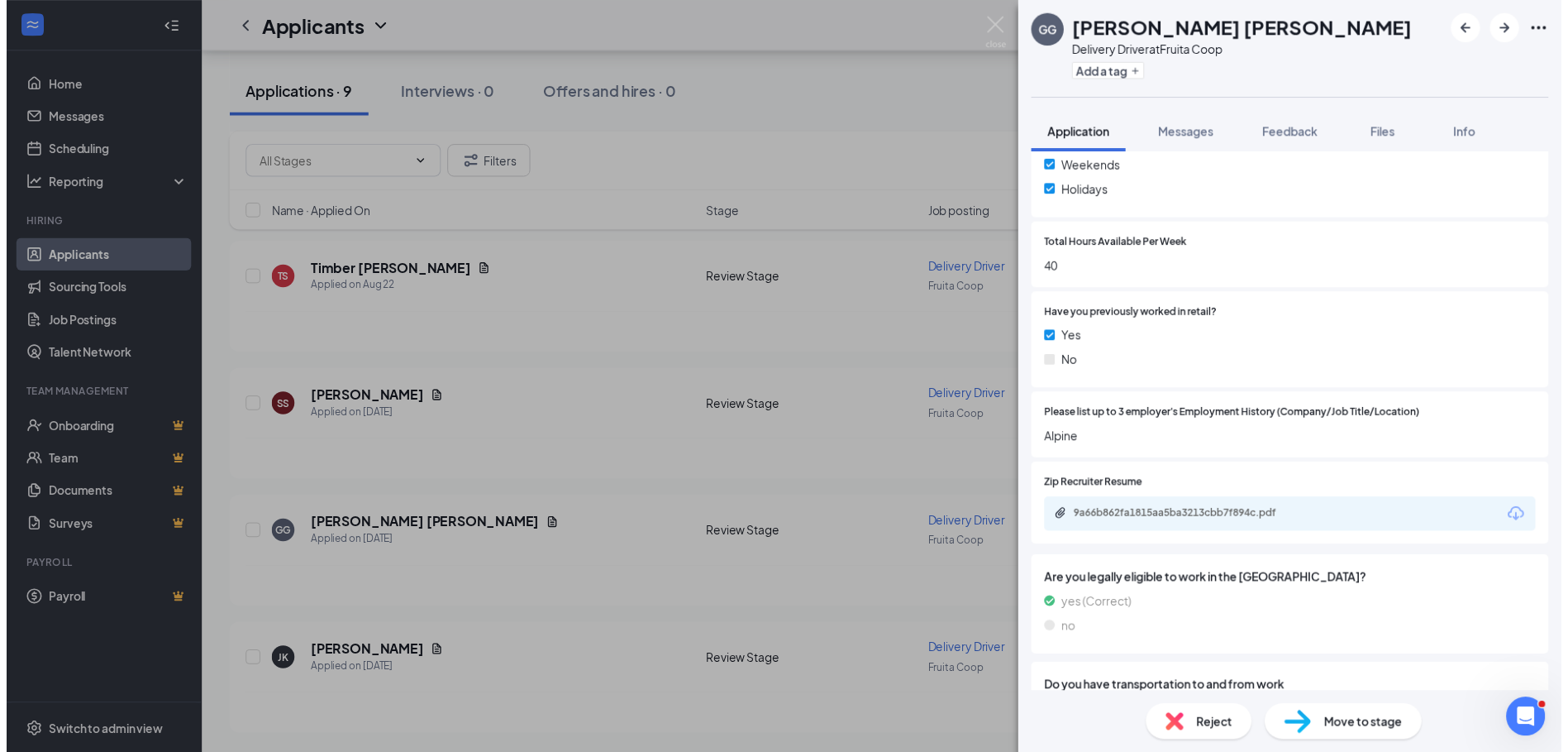
scroll to position [496, 0]
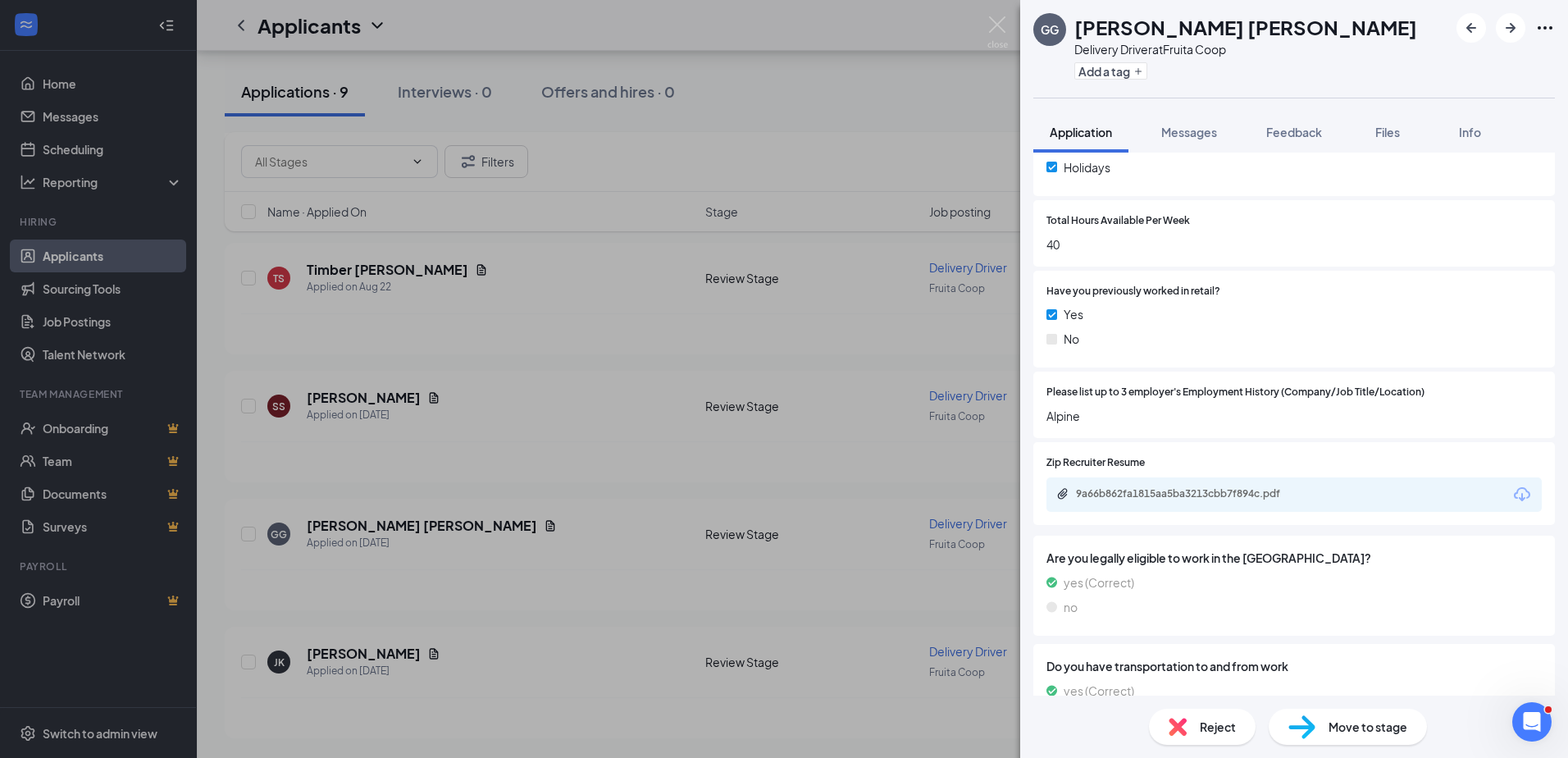
click at [1134, 502] on div "9a66b862fa1815aa5ba3213cbb7f894c.pdf" at bounding box center [1293, 495] width 495 height 35
click at [1135, 496] on div "9a66b862fa1815aa5ba3213cbb7f894c.pdf" at bounding box center [1190, 493] width 229 height 13
click at [501, 559] on div "GG Gage Gould Delivery Driver at Fruita Coop Add a tag Application Messages Fee…" at bounding box center [784, 379] width 1568 height 758
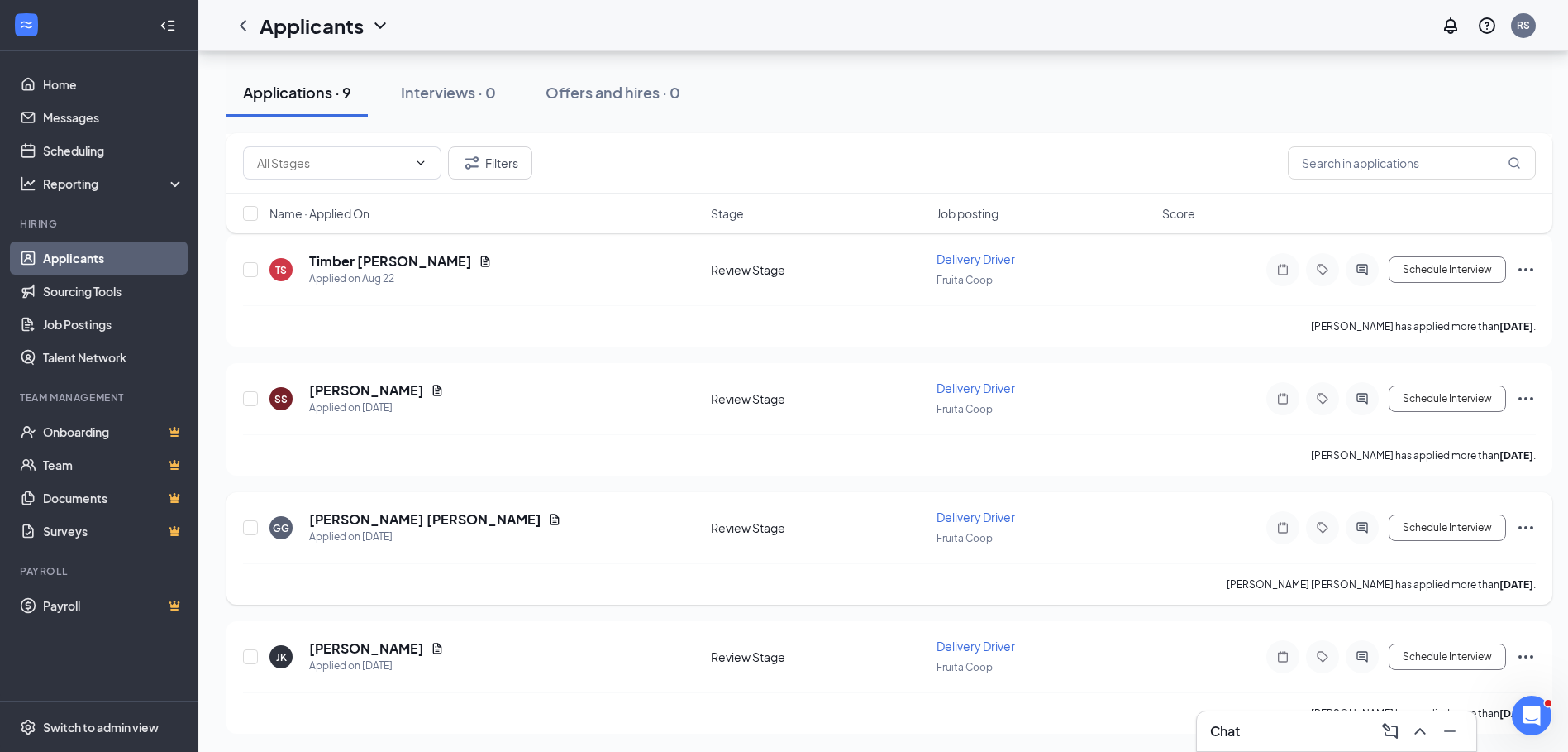
scroll to position [812, 0]
click at [346, 645] on h5 "[PERSON_NAME]" at bounding box center [367, 646] width 115 height 18
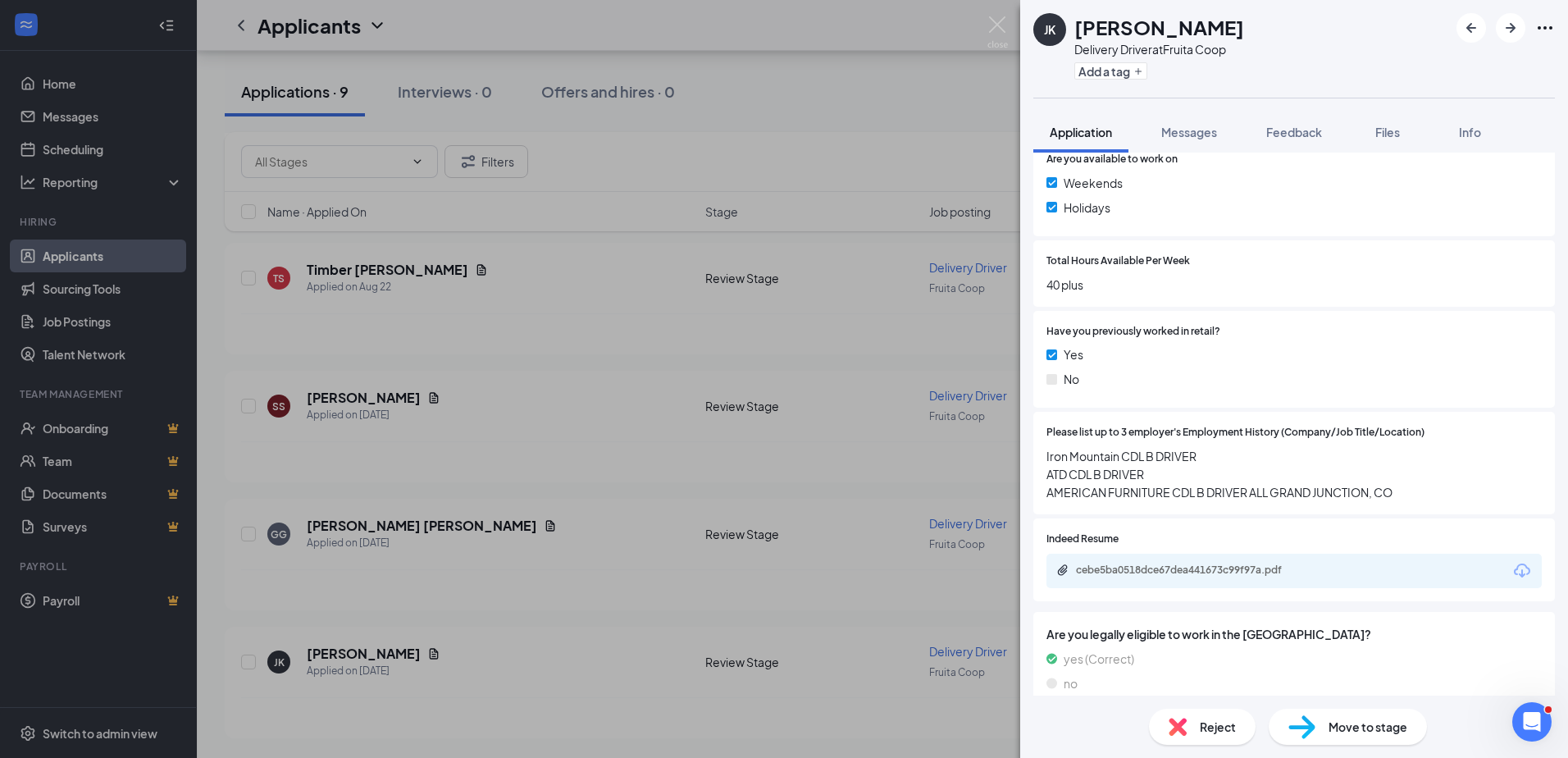
scroll to position [492, 0]
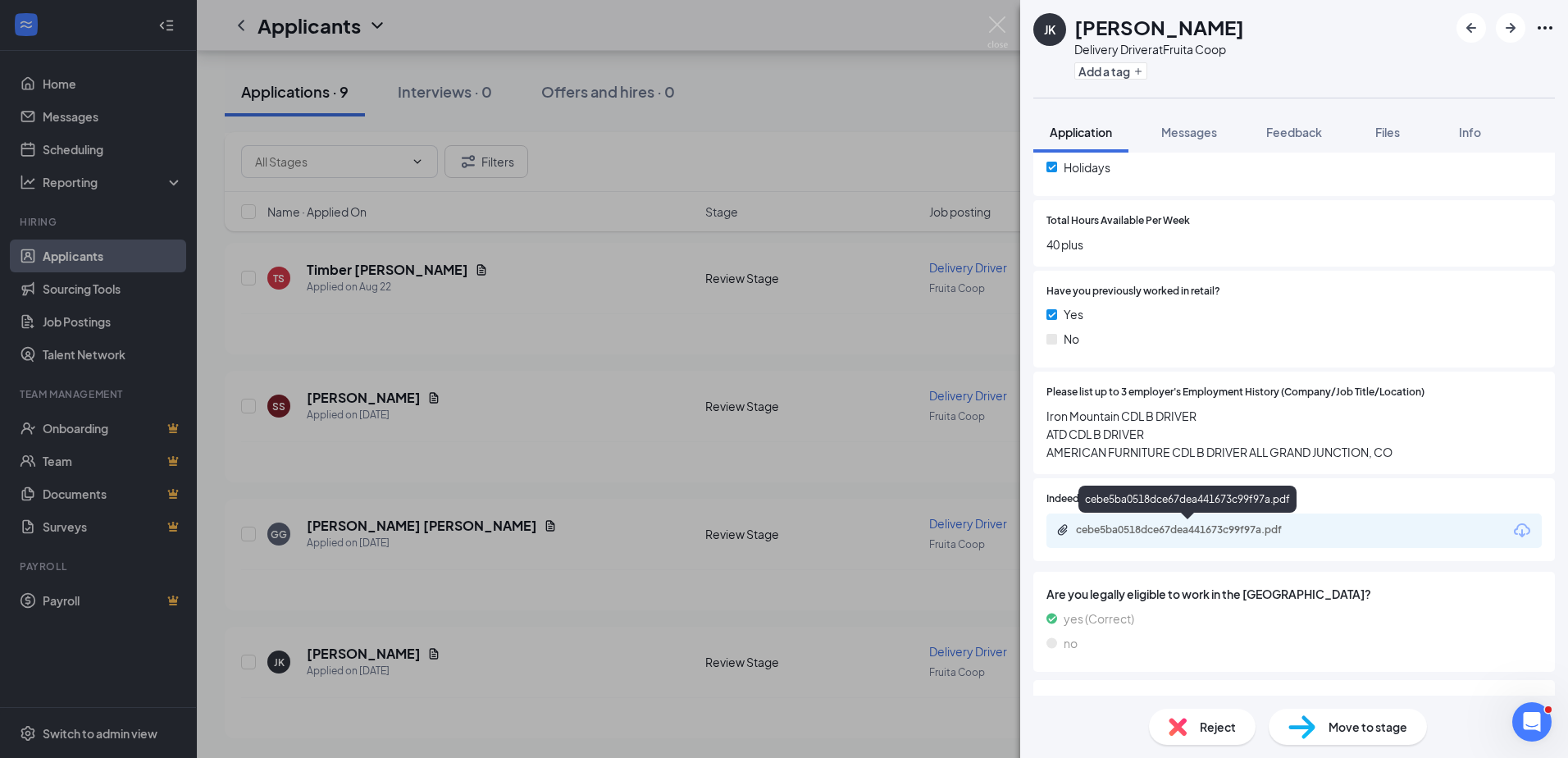
click at [1195, 531] on div "cebe5ba0518dce67dea441673c99f97a.pdf" at bounding box center [1190, 530] width 229 height 13
